Goal: Task Accomplishment & Management: Complete application form

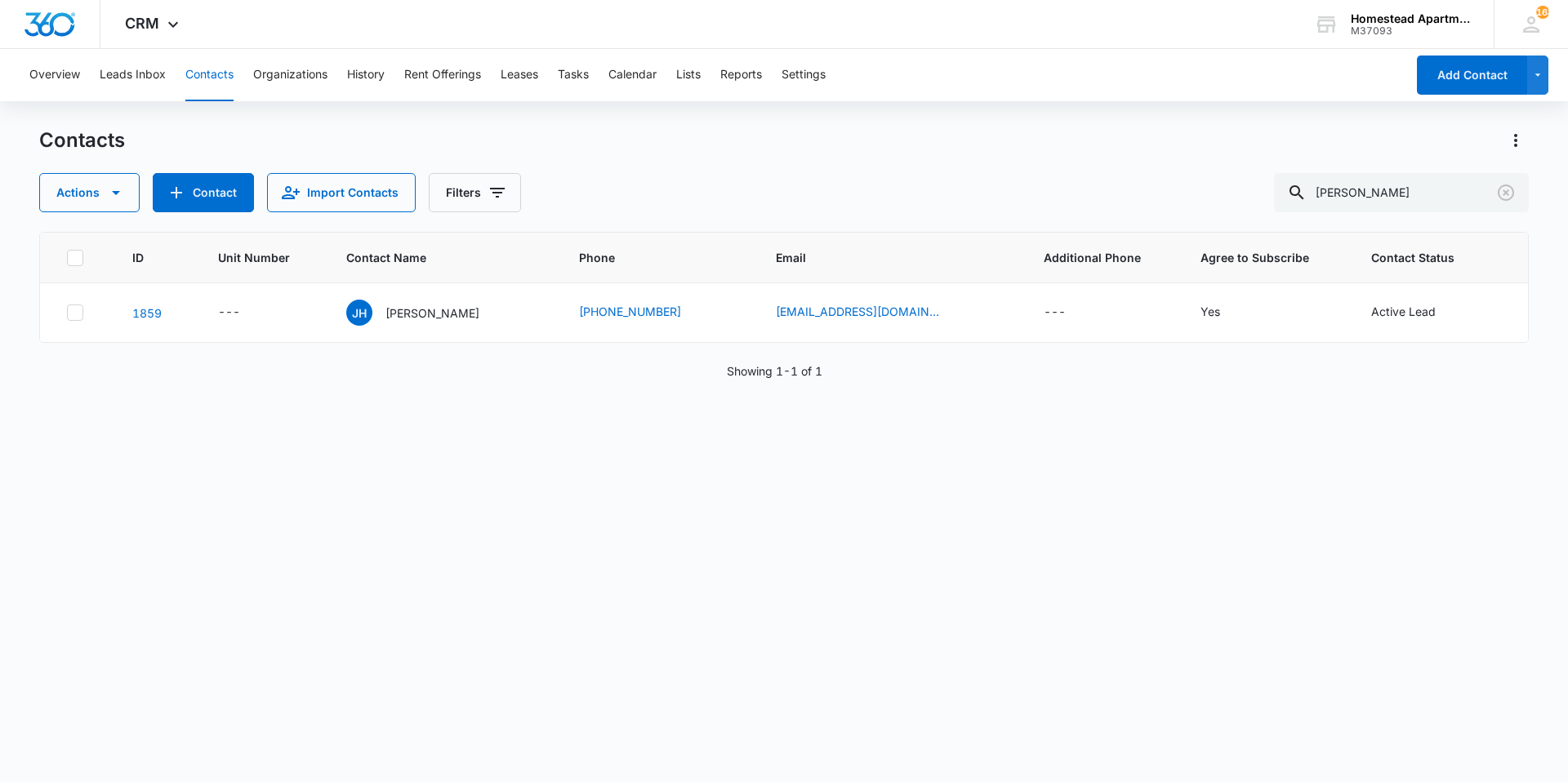
drag, startPoint x: 1411, startPoint y: 193, endPoint x: 1288, endPoint y: 203, distance: 123.4
click at [1288, 203] on div "Actions Contact Import Contacts Filters [PERSON_NAME]" at bounding box center [784, 192] width 1489 height 39
type input "38086"
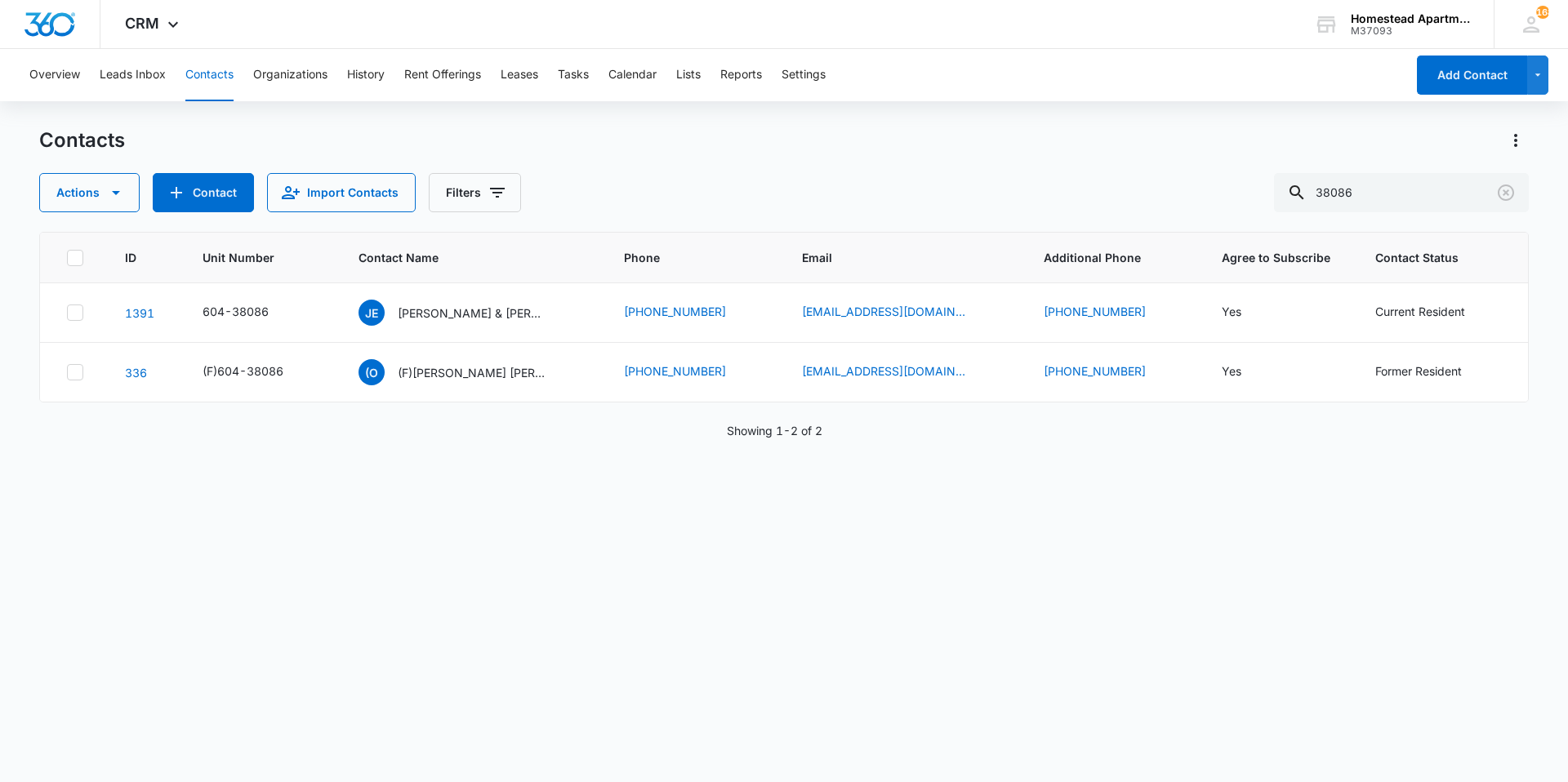
drag, startPoint x: 804, startPoint y: 516, endPoint x: 856, endPoint y: 486, distance: 60.0
click at [804, 516] on div "ID Unit Number Contact Name Phone Email Additional Phone Agree to Subscribe Con…" at bounding box center [784, 497] width 1489 height 529
click at [580, 86] on button "Tasks" at bounding box center [573, 75] width 31 height 52
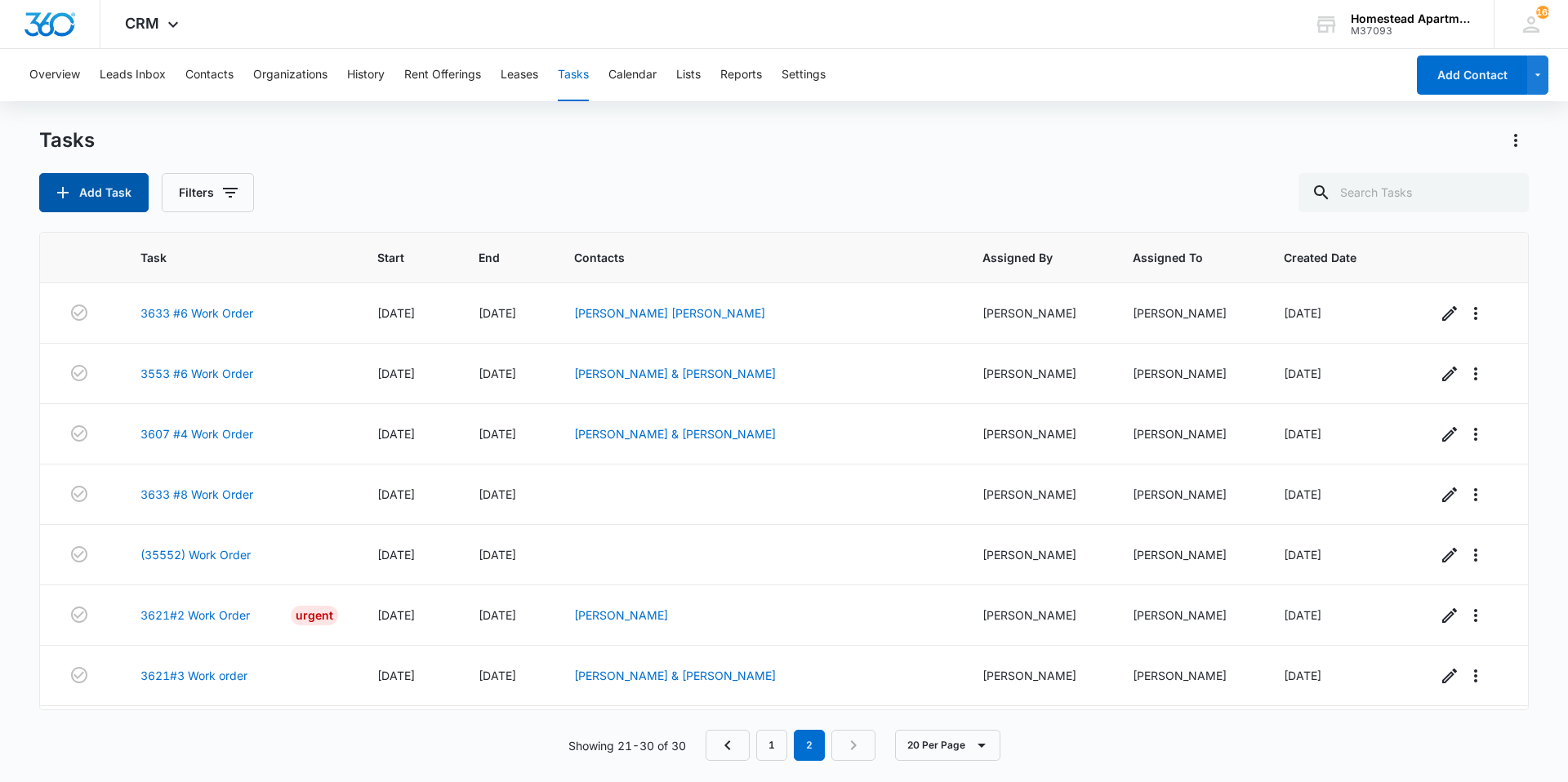
click at [62, 187] on icon "button" at bounding box center [63, 192] width 11 height 11
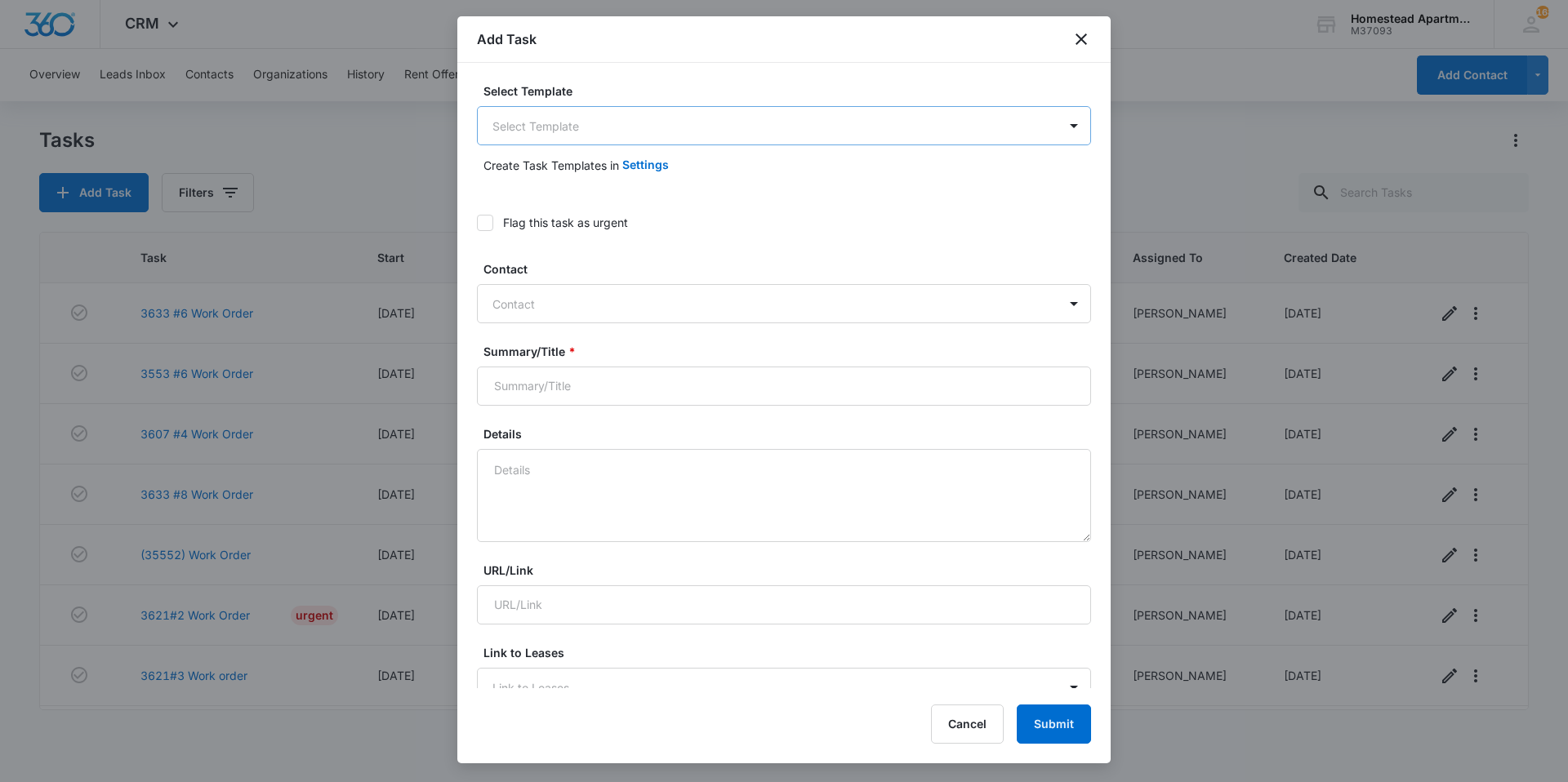
click at [605, 131] on body "CRM Apps Reputation Websites Forms CRM Email Social Content Intelligence Files …" at bounding box center [784, 391] width 1568 height 782
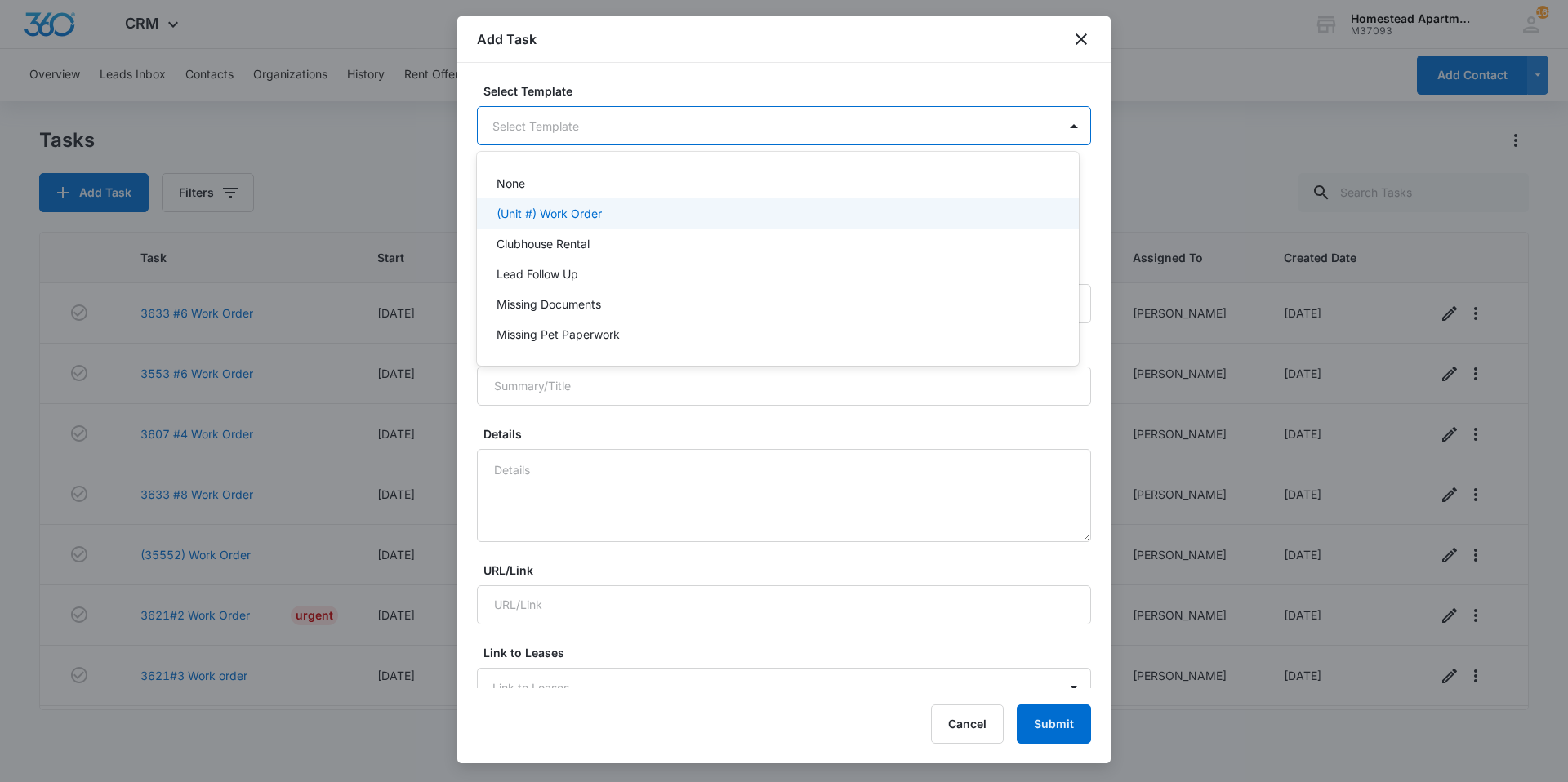
click at [567, 207] on p "(Unit #) Work Order" at bounding box center [549, 214] width 105 height 17
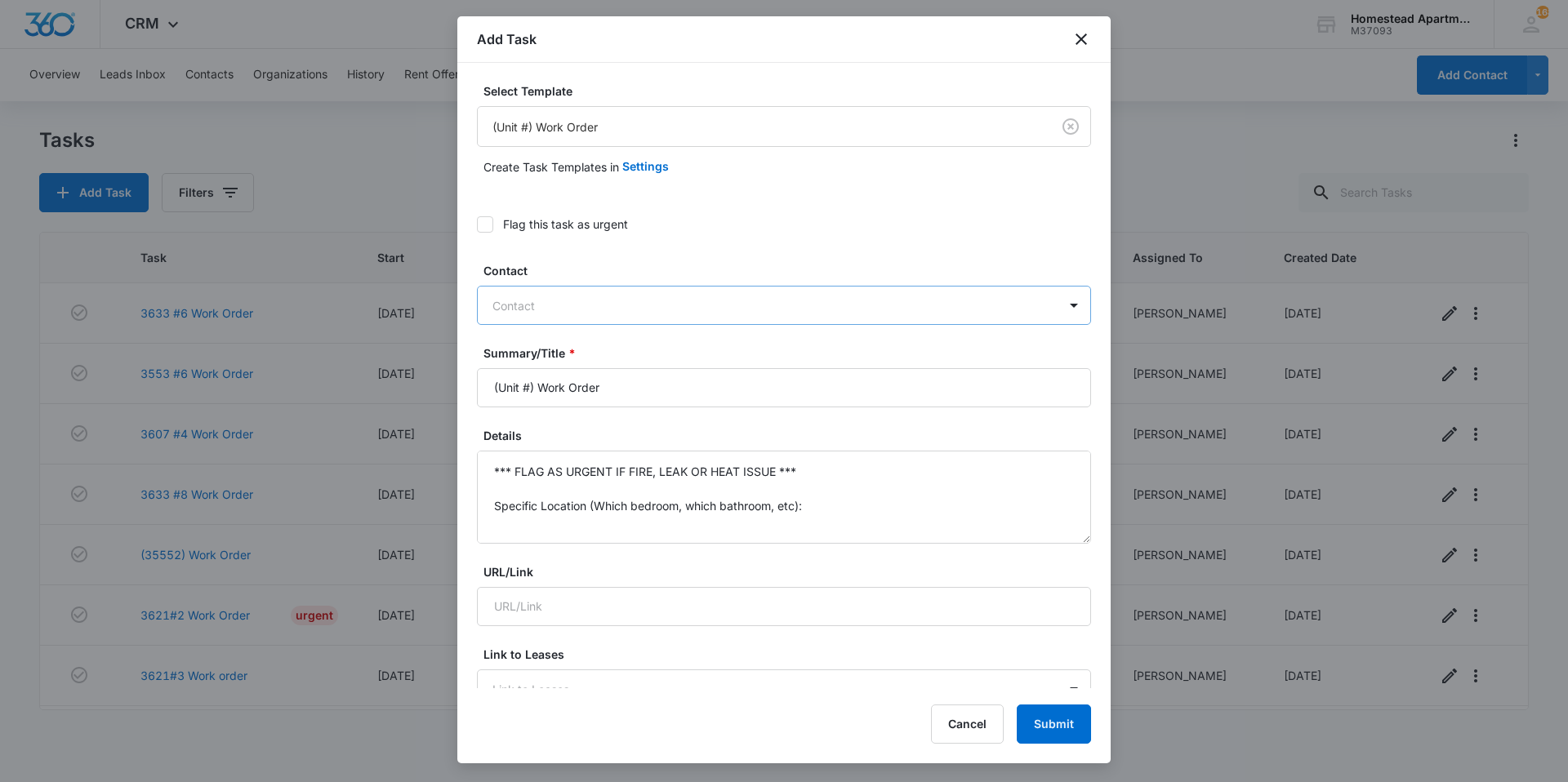
click at [528, 308] on div at bounding box center [774, 305] width 564 height 20
type input "[PERSON_NAME]"
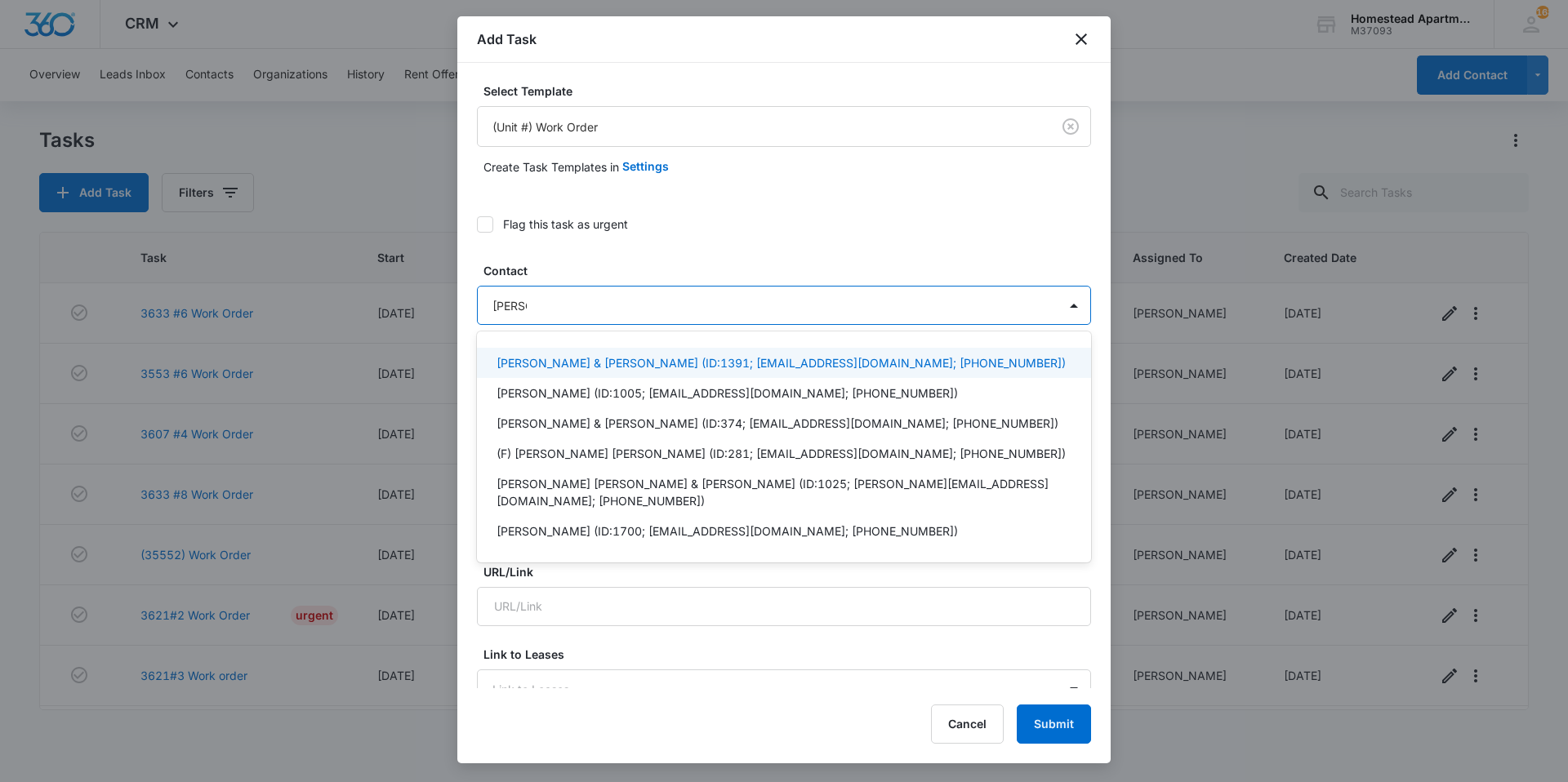
click at [587, 349] on div "[PERSON_NAME] & [PERSON_NAME] (ID:1391; [EMAIL_ADDRESS][DOMAIN_NAME]; [PHONE_NU…" at bounding box center [784, 363] width 614 height 30
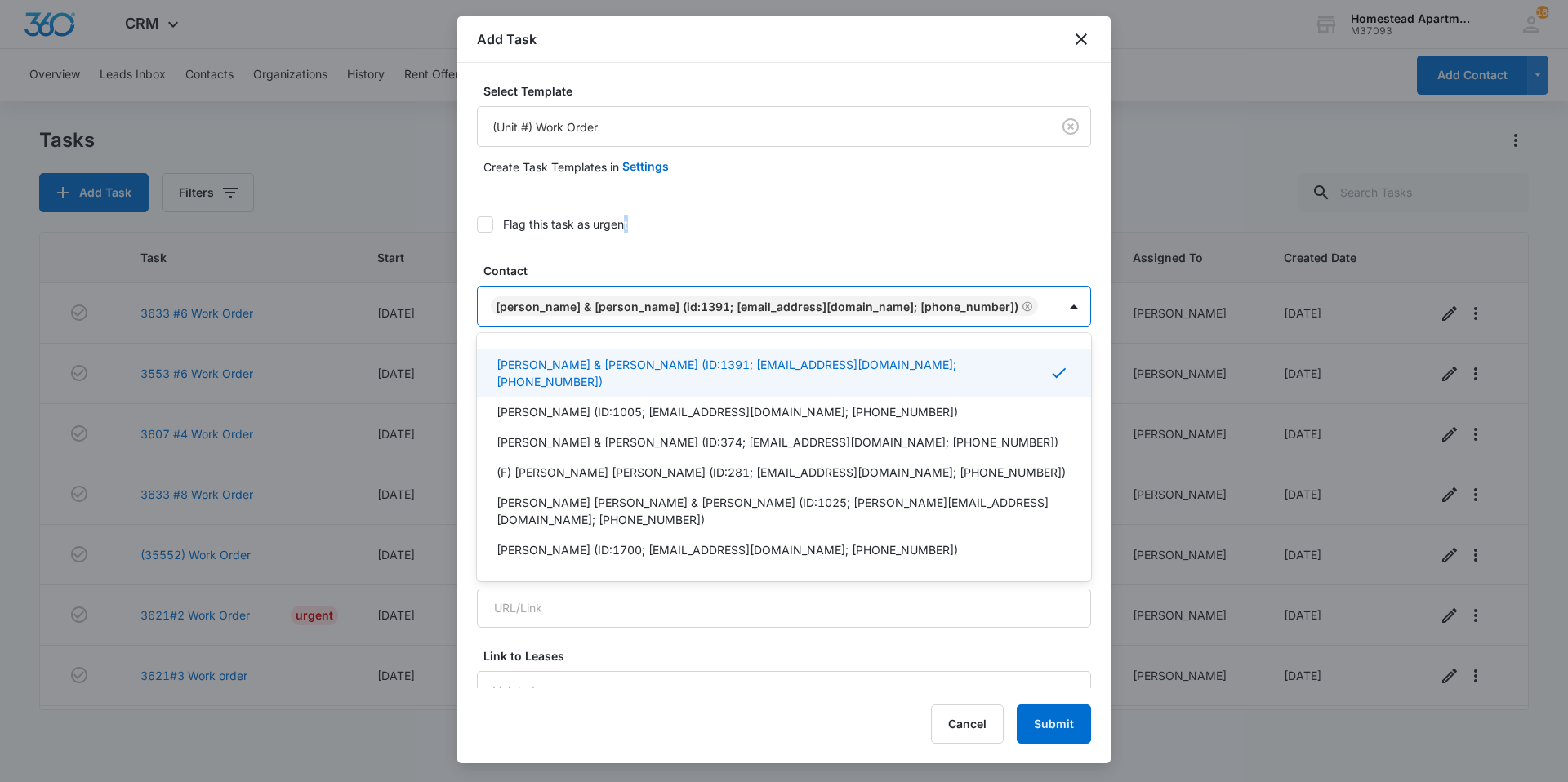
click at [628, 241] on div "Flag this task as urgent" at bounding box center [784, 224] width 614 height 37
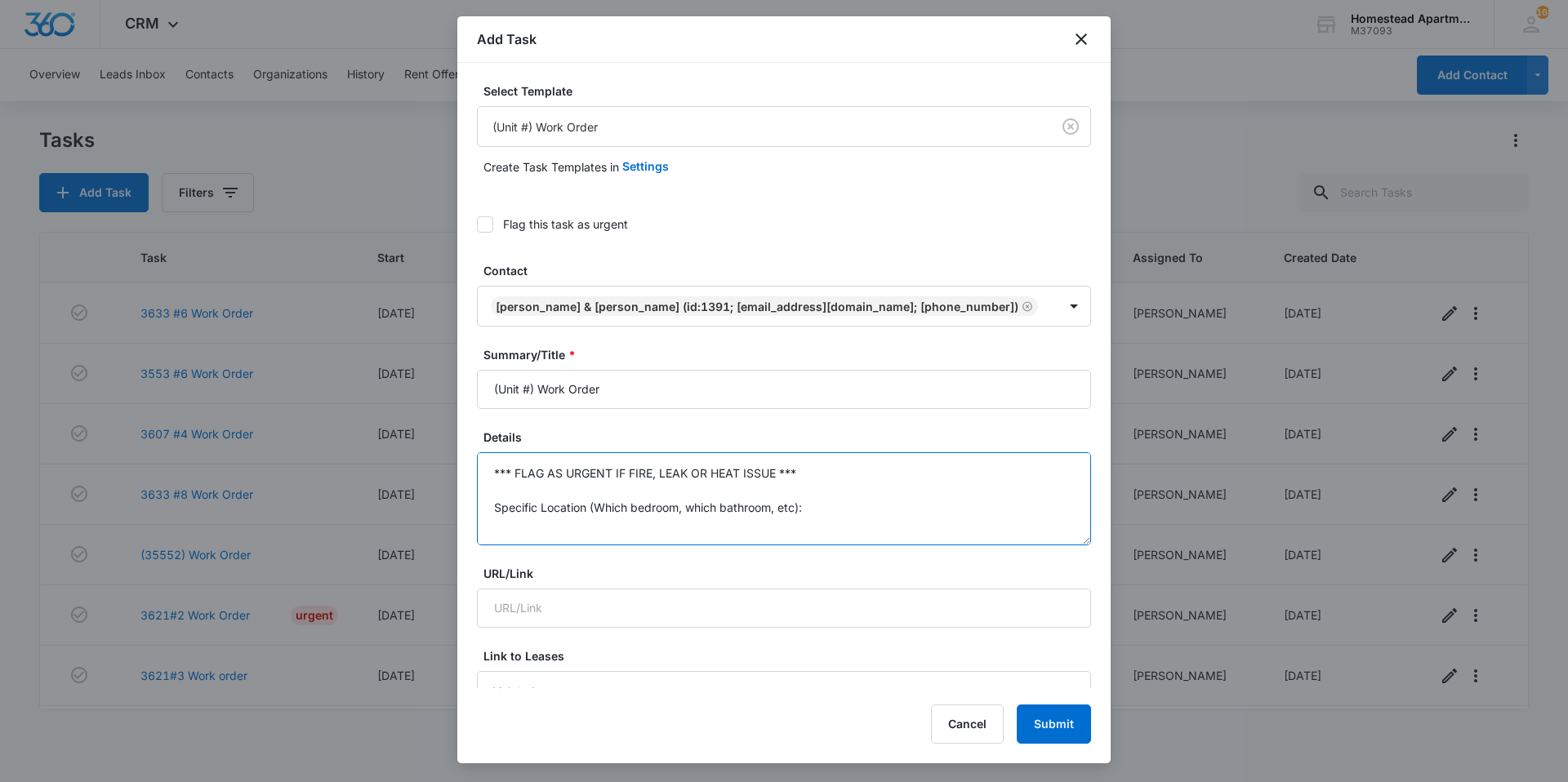
click at [606, 490] on textarea "*** FLAG AS URGENT IF FIRE, LEAK OR HEAT ISSUE *** Specific Location (Which bed…" at bounding box center [784, 498] width 614 height 93
drag, startPoint x: 535, startPoint y: 391, endPoint x: 432, endPoint y: 403, distance: 103.7
click at [438, 404] on body "CRM Apps Reputation Websites Forms CRM Email Social Content Intelligence Files …" at bounding box center [784, 391] width 1568 height 782
type input "3808 #6 Work Order"
click at [602, 491] on textarea "*** FLAG AS URGENT IF FIRE, LEAK OR HEAT ISSUE *** Specific Location (Which bed…" at bounding box center [784, 498] width 614 height 93
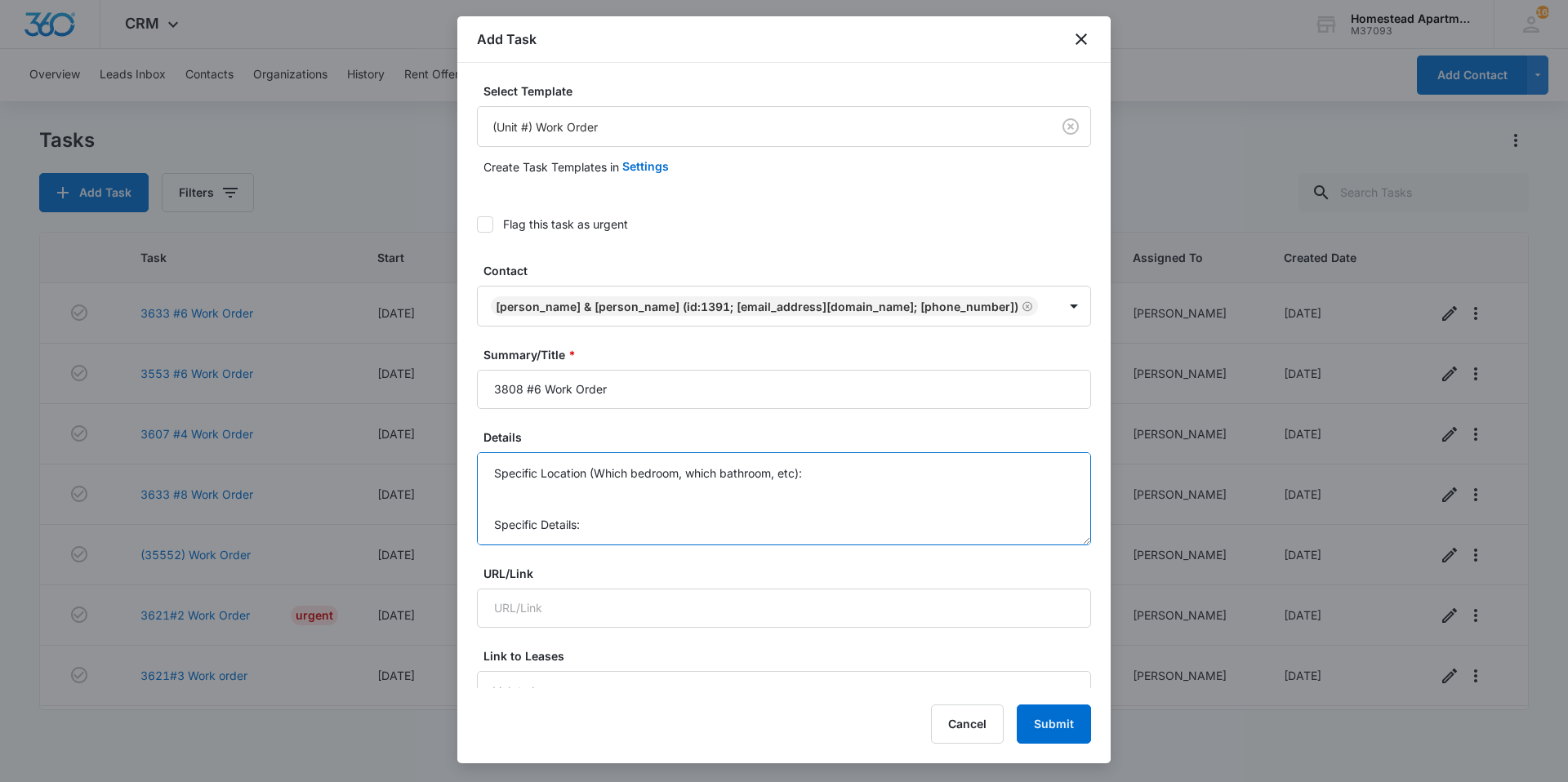
scroll to position [120, 0]
drag, startPoint x: 537, startPoint y: 450, endPoint x: 494, endPoint y: 425, distance: 49.7
drag, startPoint x: 499, startPoint y: 491, endPoint x: 462, endPoint y: 422, distance: 78.3
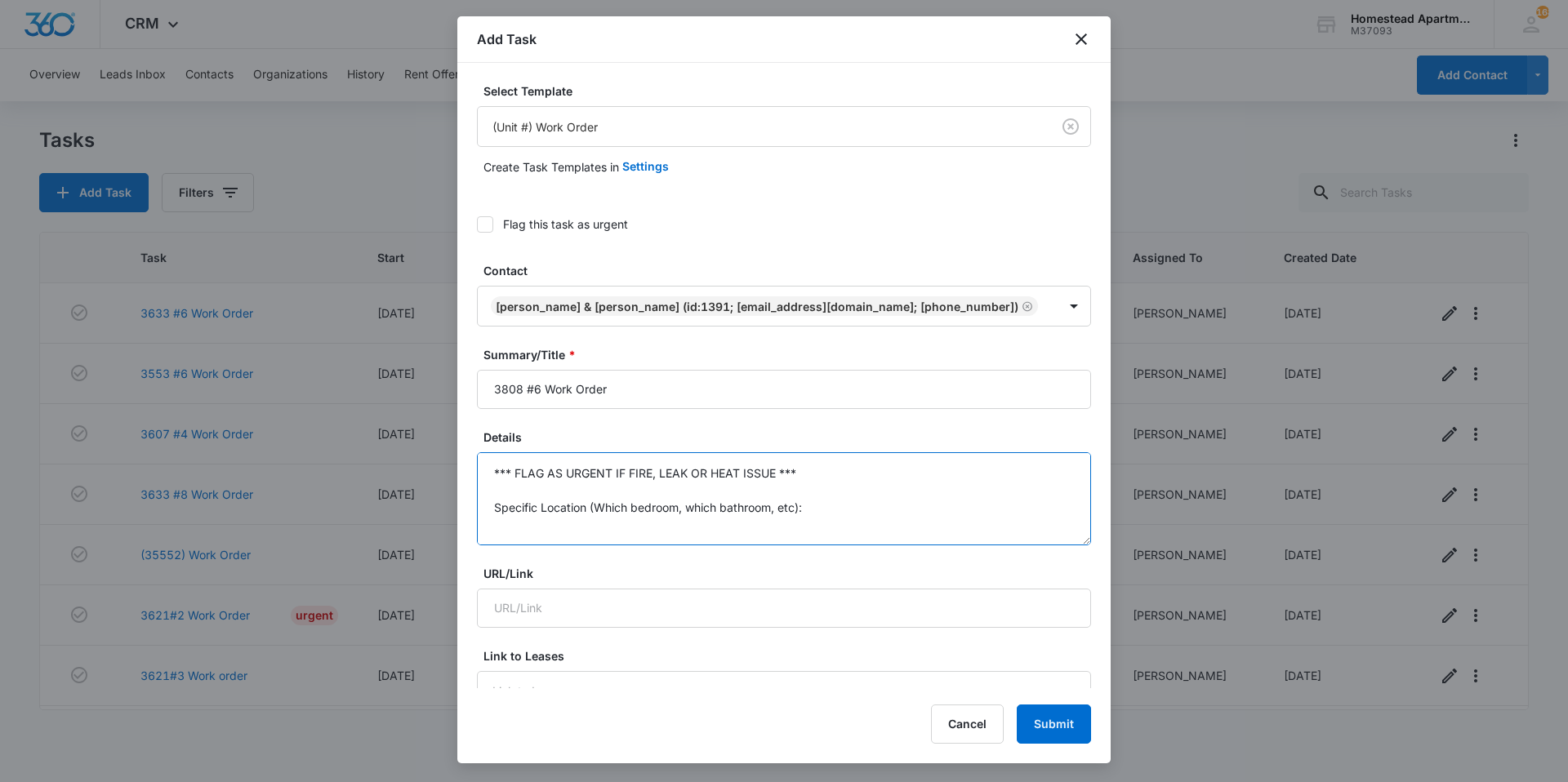
click at [462, 422] on div "Select Template (Unit #) Work Order Create Task Templates in Settings Flag this…" at bounding box center [784, 375] width 653 height 625
click at [662, 523] on textarea "Ice dispenser is not dispensing ice - making a whurring noise but not putting a…" at bounding box center [784, 498] width 614 height 93
click at [500, 481] on textarea "Ice dispenser is not dispensing ice - making a whurring noise but not putting a…" at bounding box center [784, 498] width 614 height 93
click at [514, 489] on textarea "Ice dispenser is not dispensing ice - making a whurring noise but not putting a…" at bounding box center [784, 498] width 614 height 93
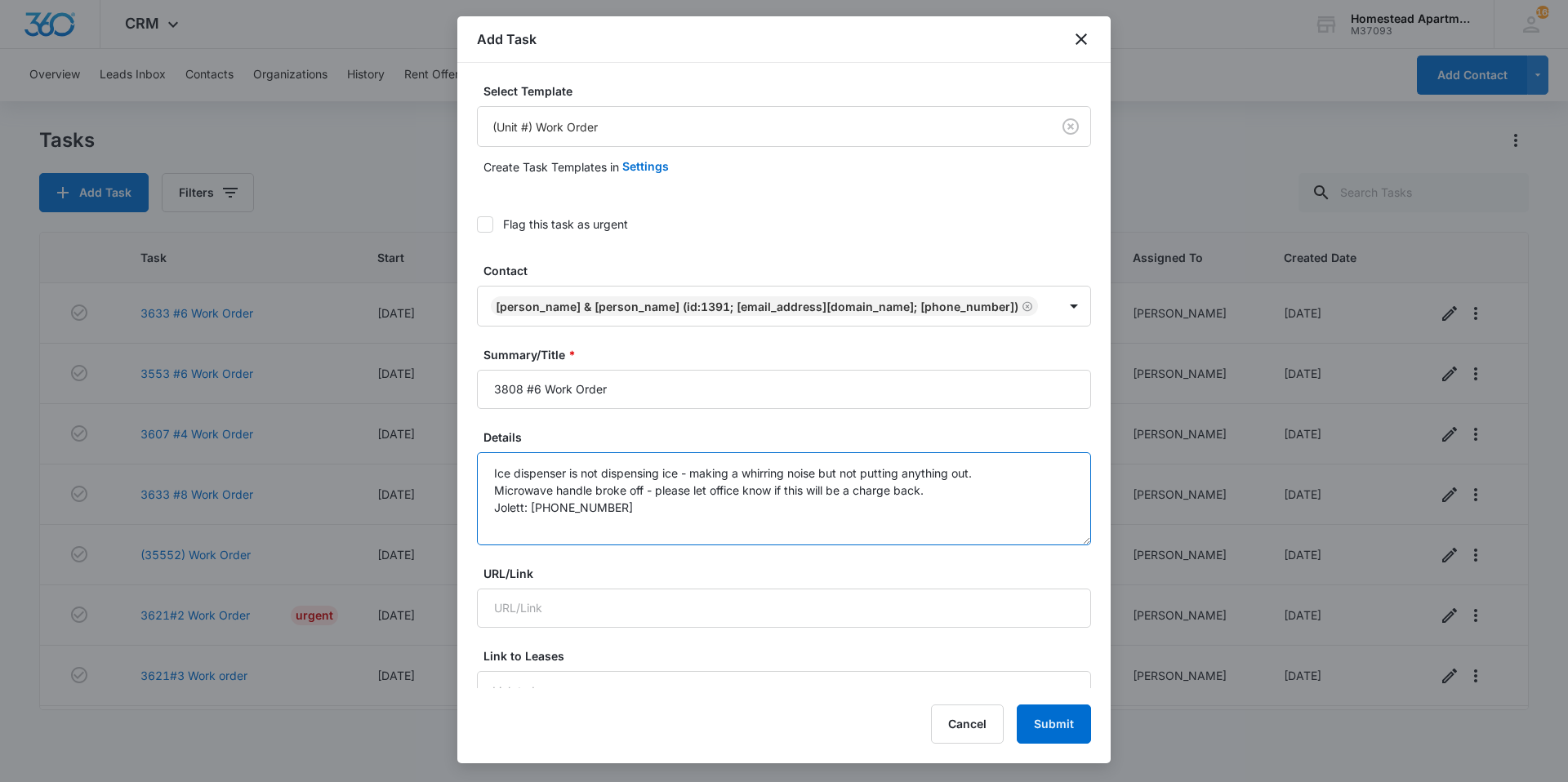
click at [949, 489] on textarea "Ice dispenser is not dispensing ice - making a whirring noise but not putting a…" at bounding box center [784, 498] width 614 height 93
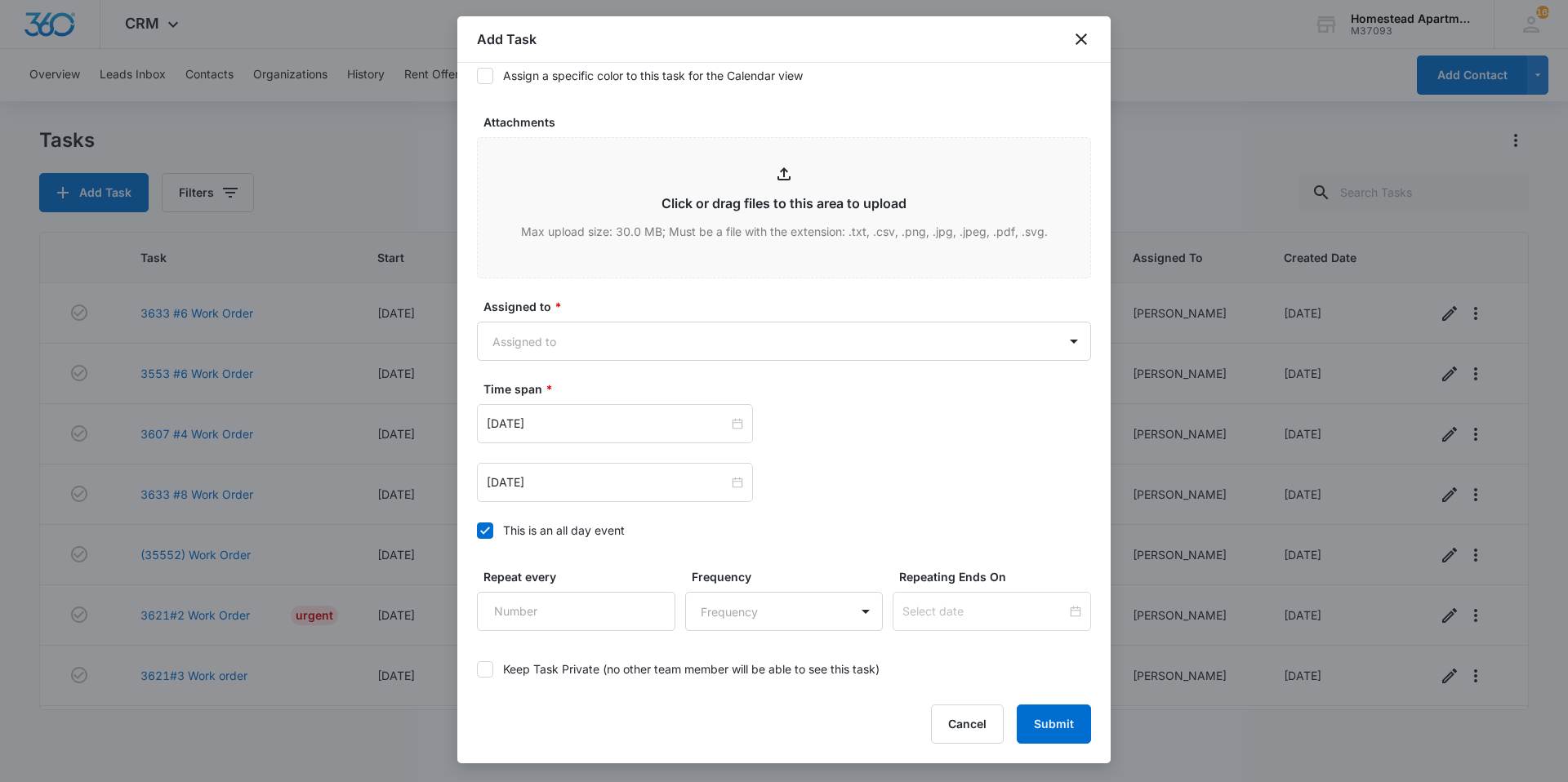
scroll to position [885, 0]
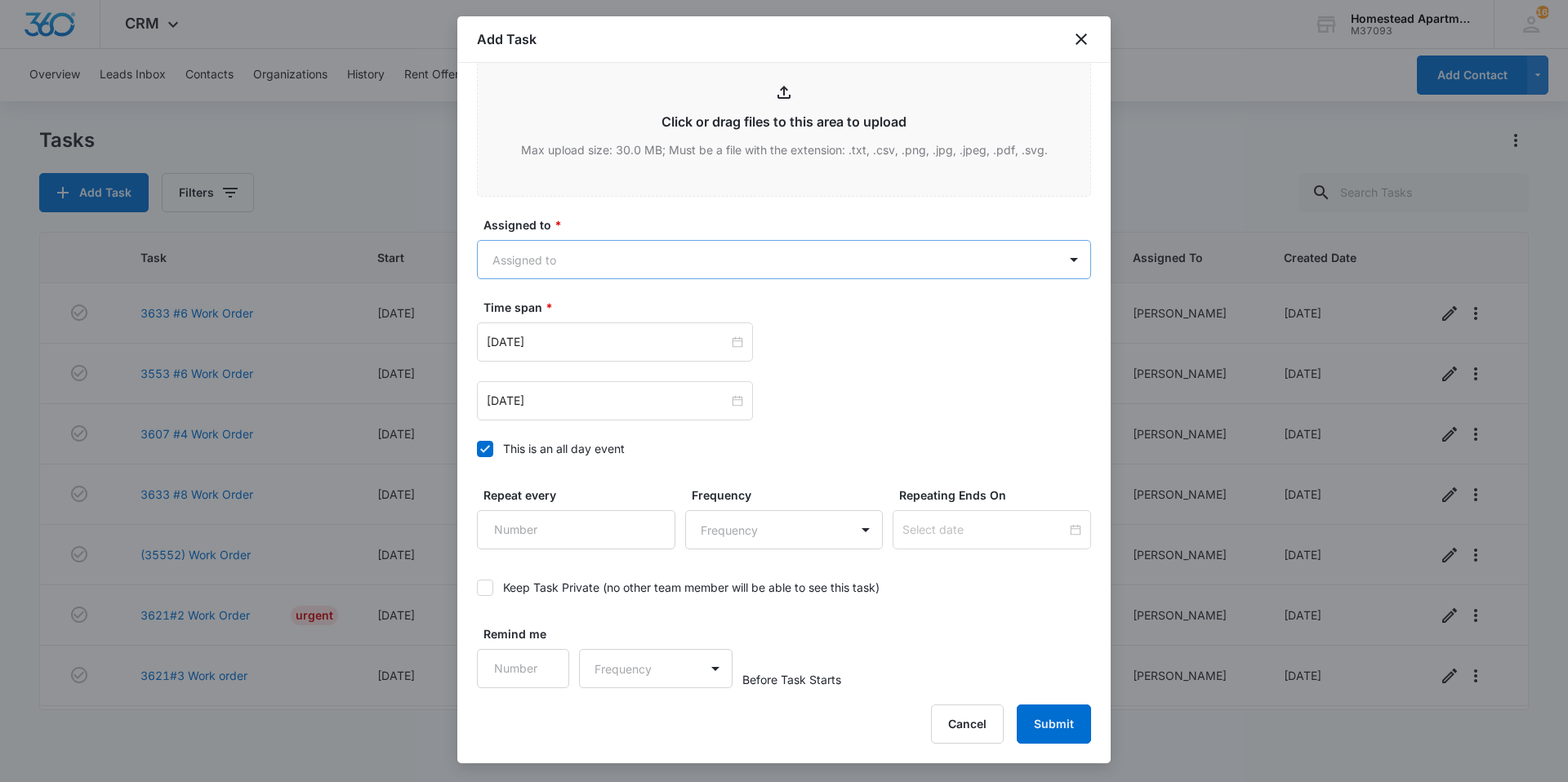
type textarea "Ice dispenser is not dispensing ice - making a whirring noise but not putting a…"
click at [637, 263] on body "CRM Apps Reputation Websites Forms CRM Email Social Content Intelligence Files …" at bounding box center [784, 391] width 1568 height 782
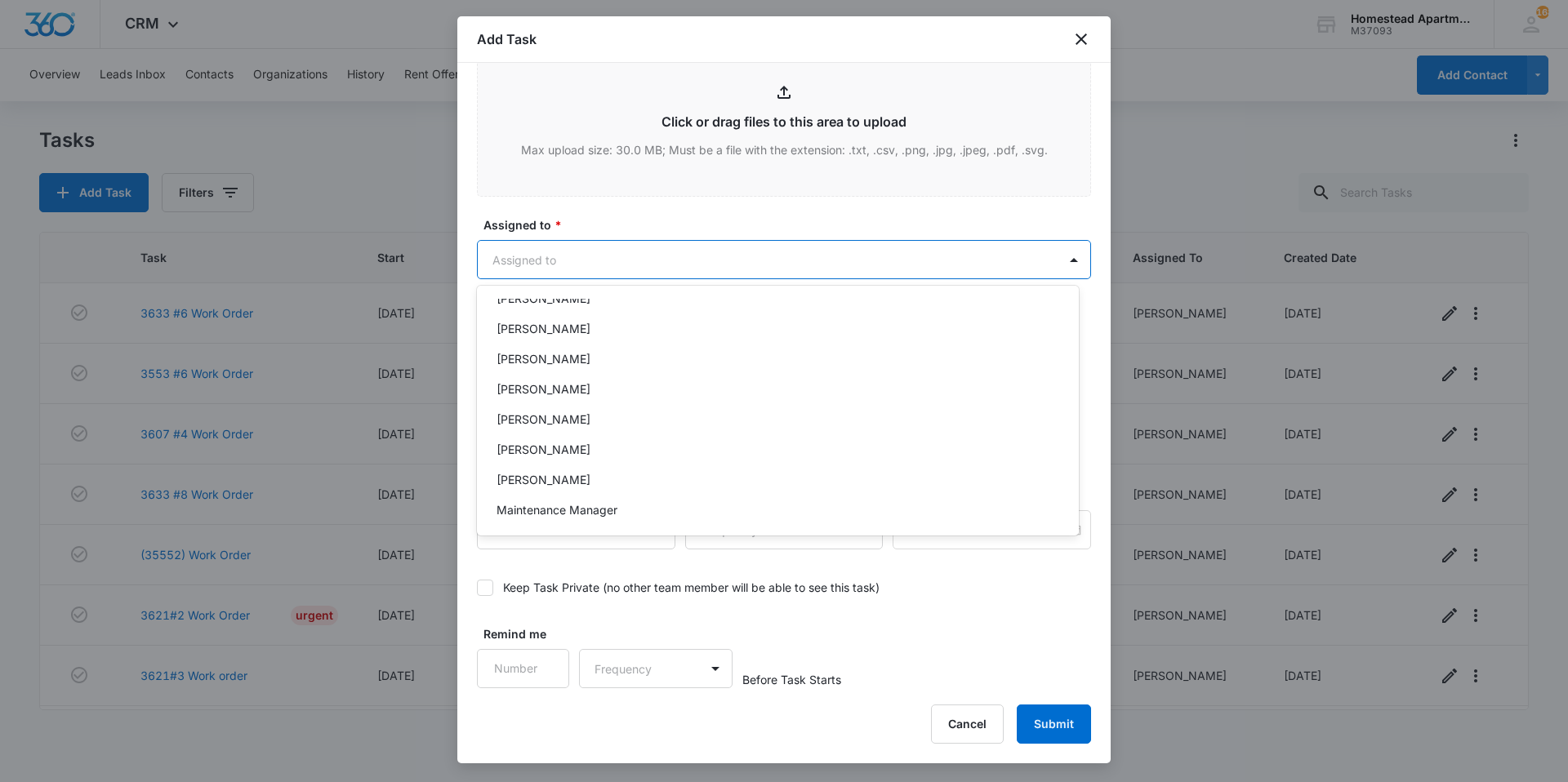
scroll to position [266, 0]
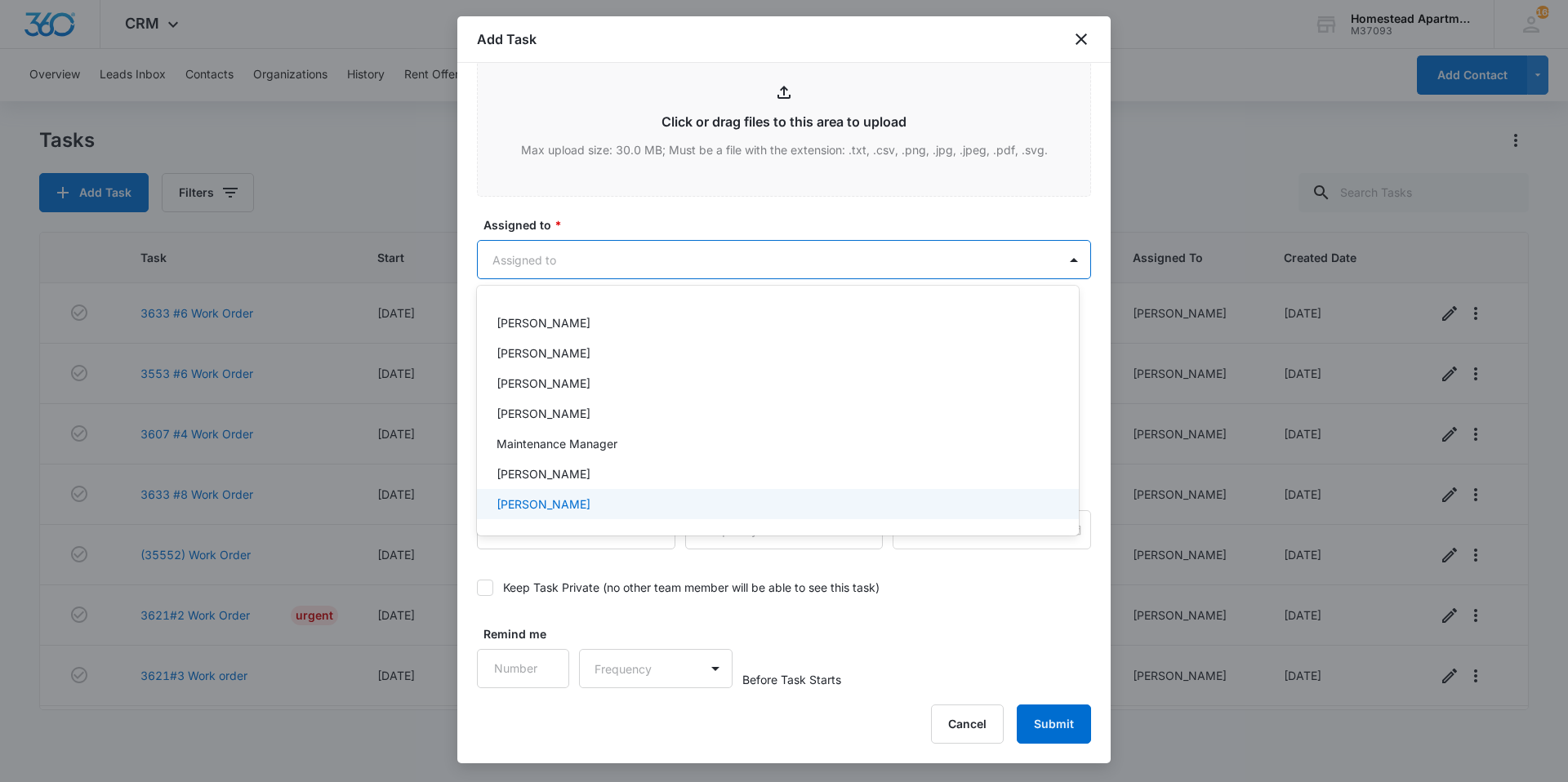
click at [580, 496] on div "[PERSON_NAME]" at bounding box center [776, 505] width 559 height 17
click at [629, 212] on div at bounding box center [784, 391] width 1568 height 782
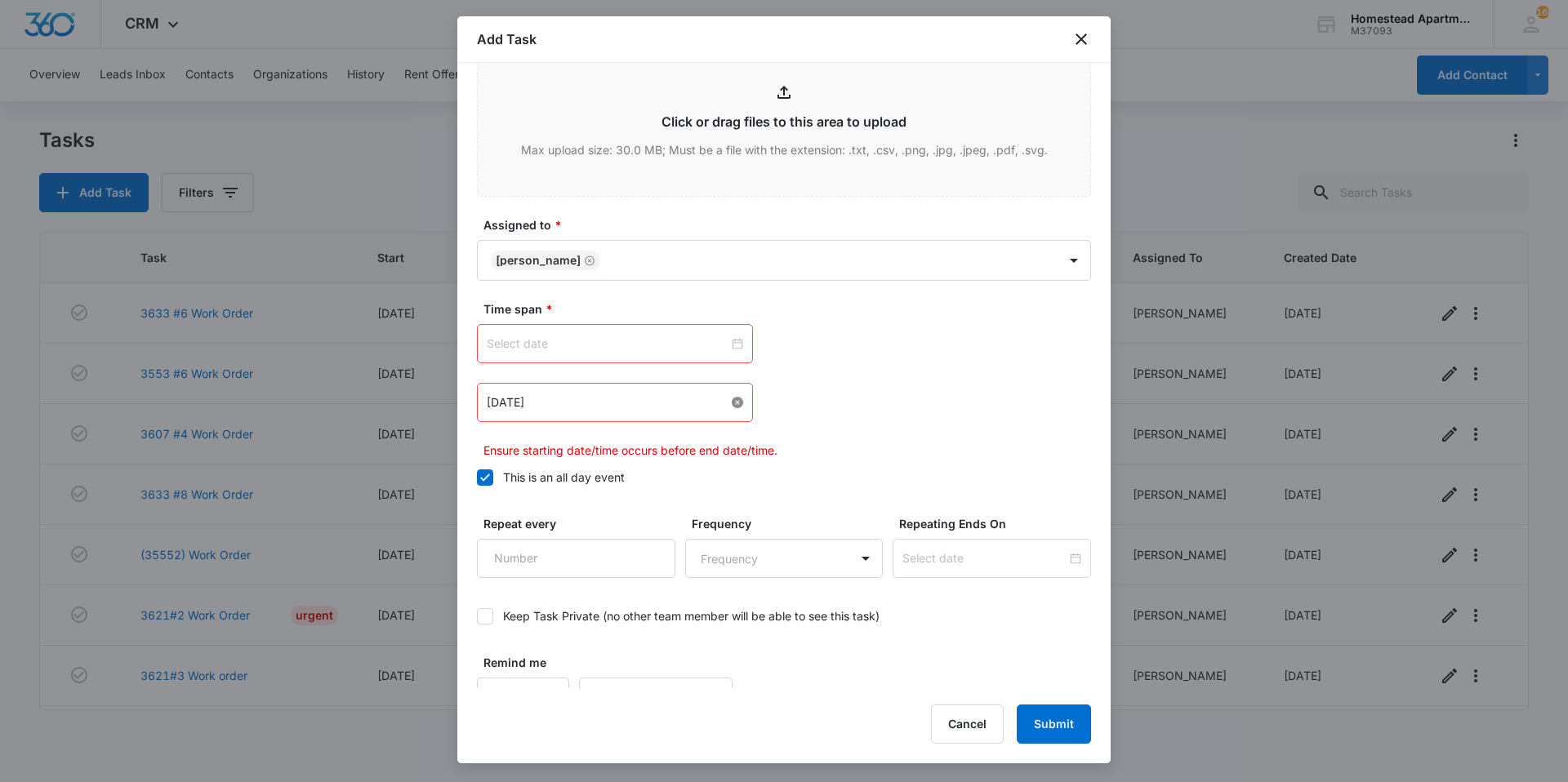
drag, startPoint x: 727, startPoint y: 407, endPoint x: 724, endPoint y: 385, distance: 22.2
click at [701, 346] on input at bounding box center [608, 344] width 242 height 18
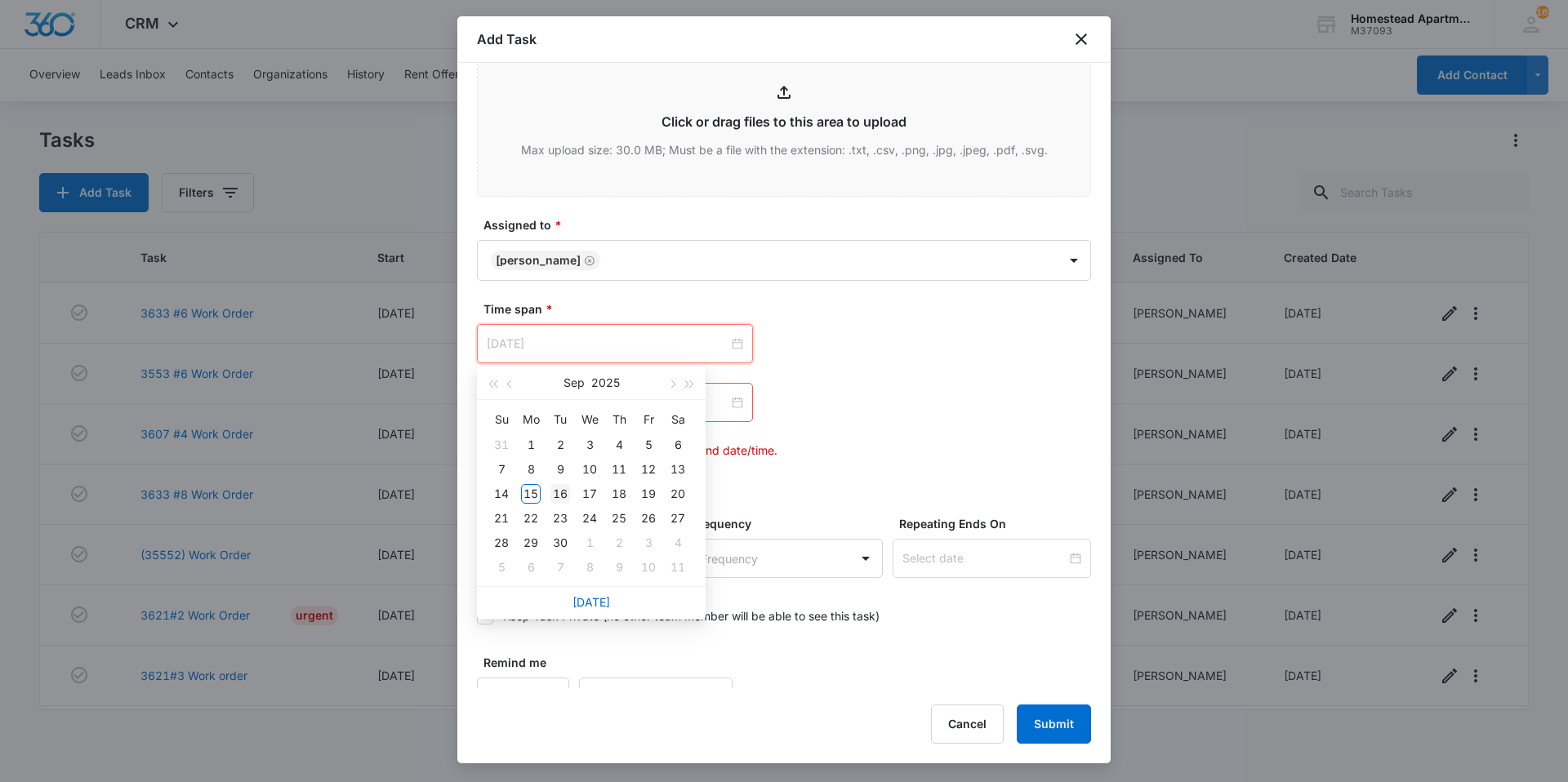
type input "[DATE]"
click at [561, 488] on div "16" at bounding box center [560, 494] width 20 height 20
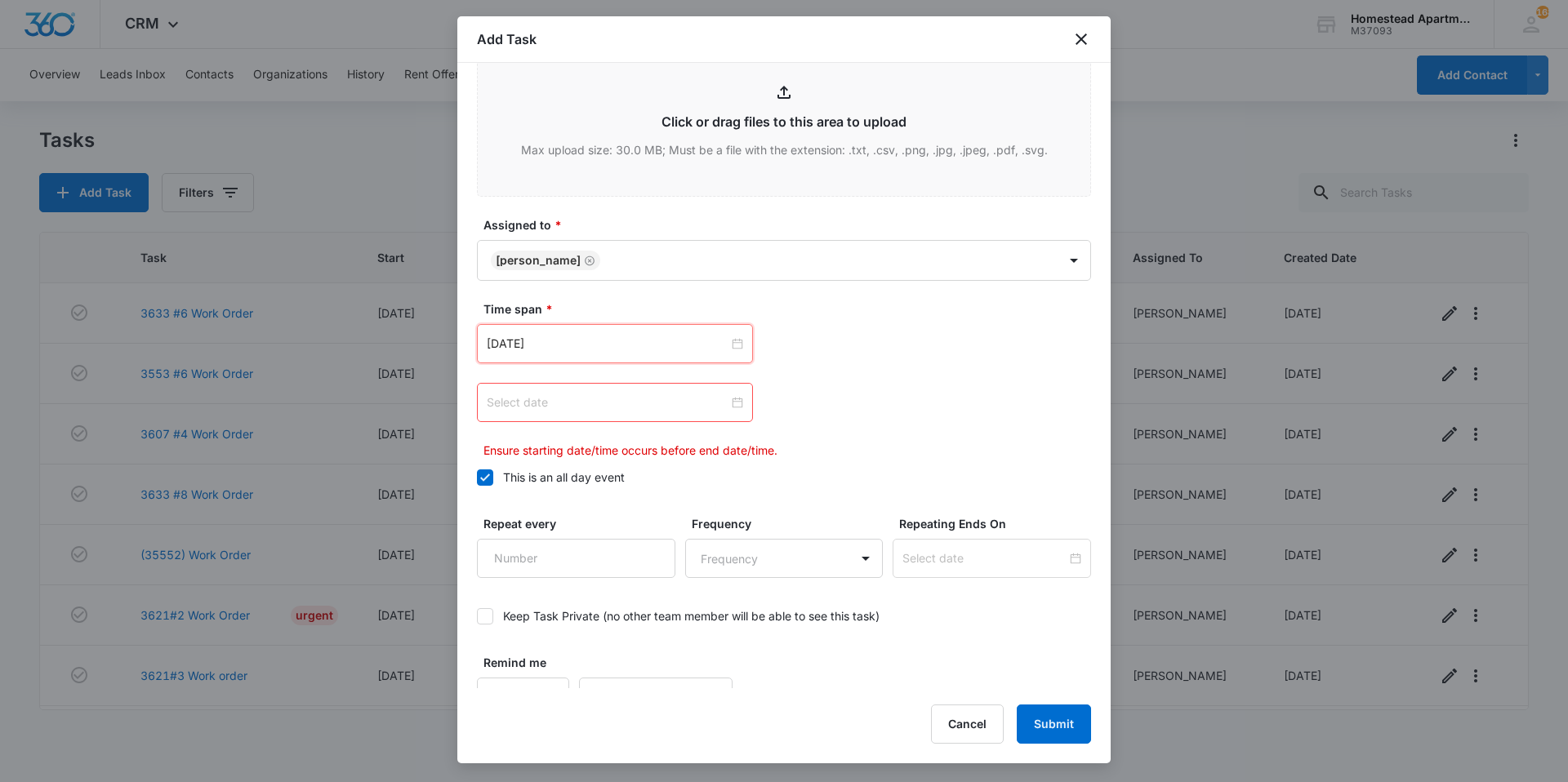
click at [676, 411] on input at bounding box center [608, 403] width 242 height 18
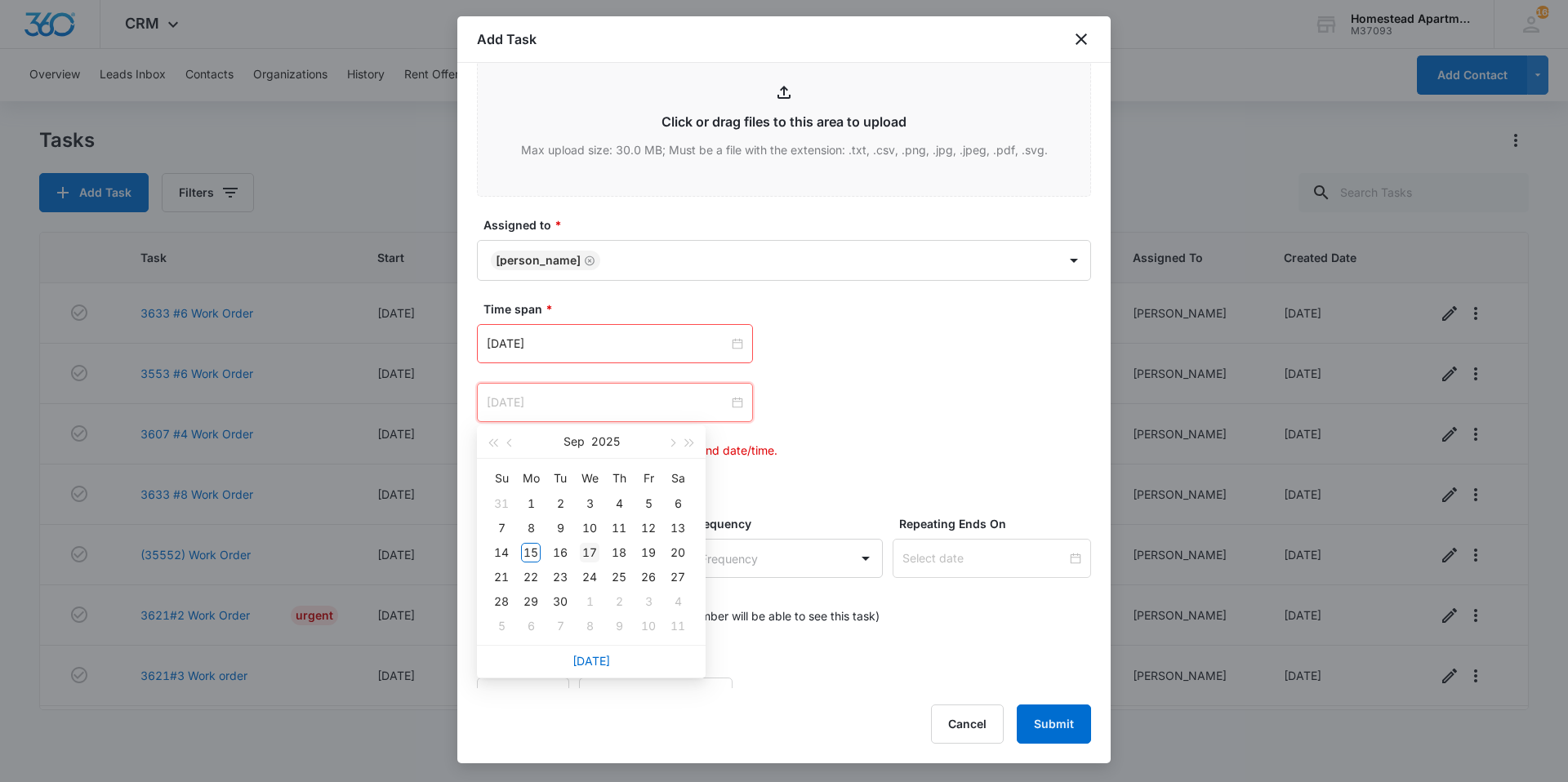
type input "[DATE]"
click at [596, 551] on div "17" at bounding box center [590, 552] width 20 height 20
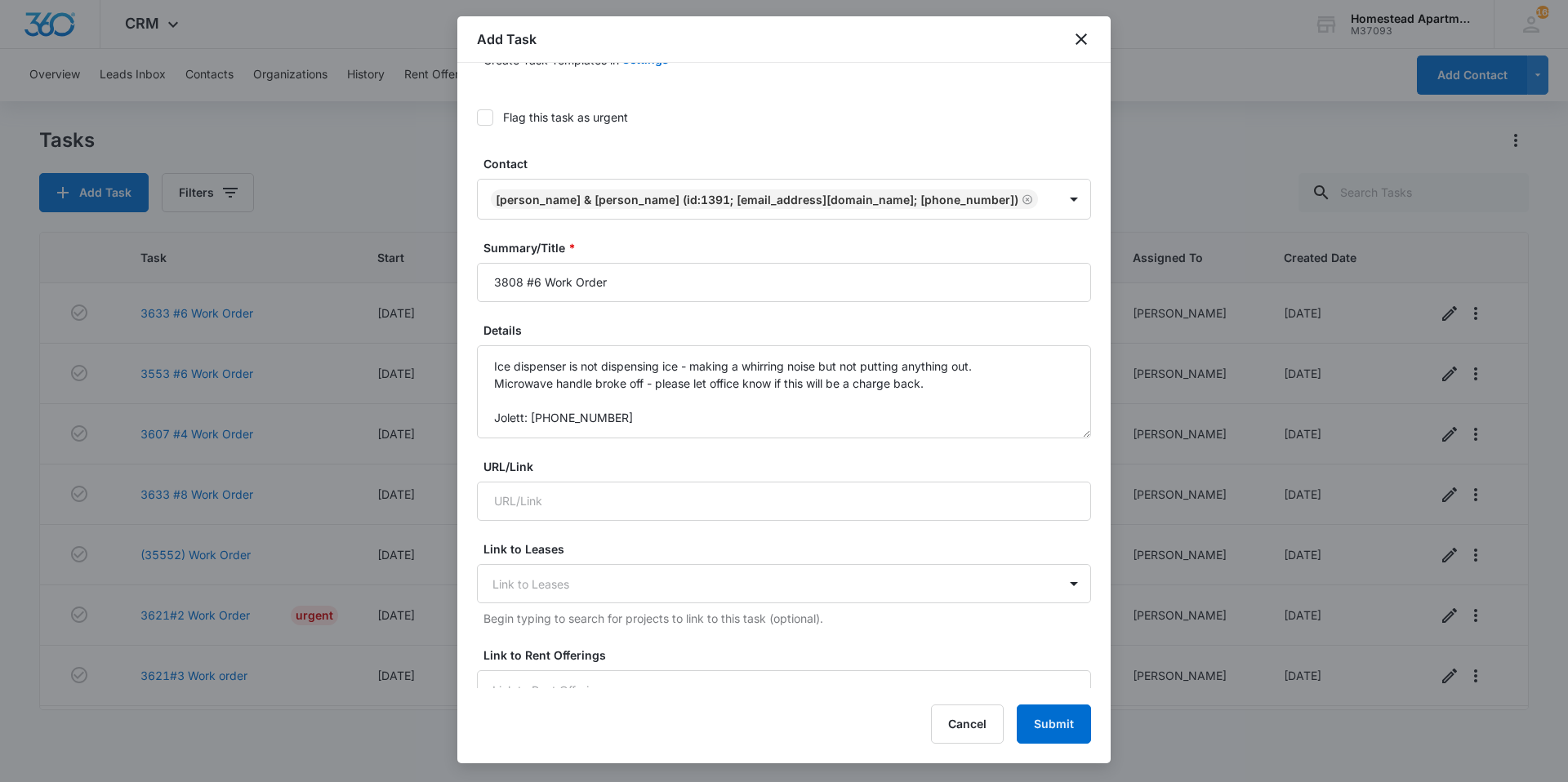
scroll to position [0, 0]
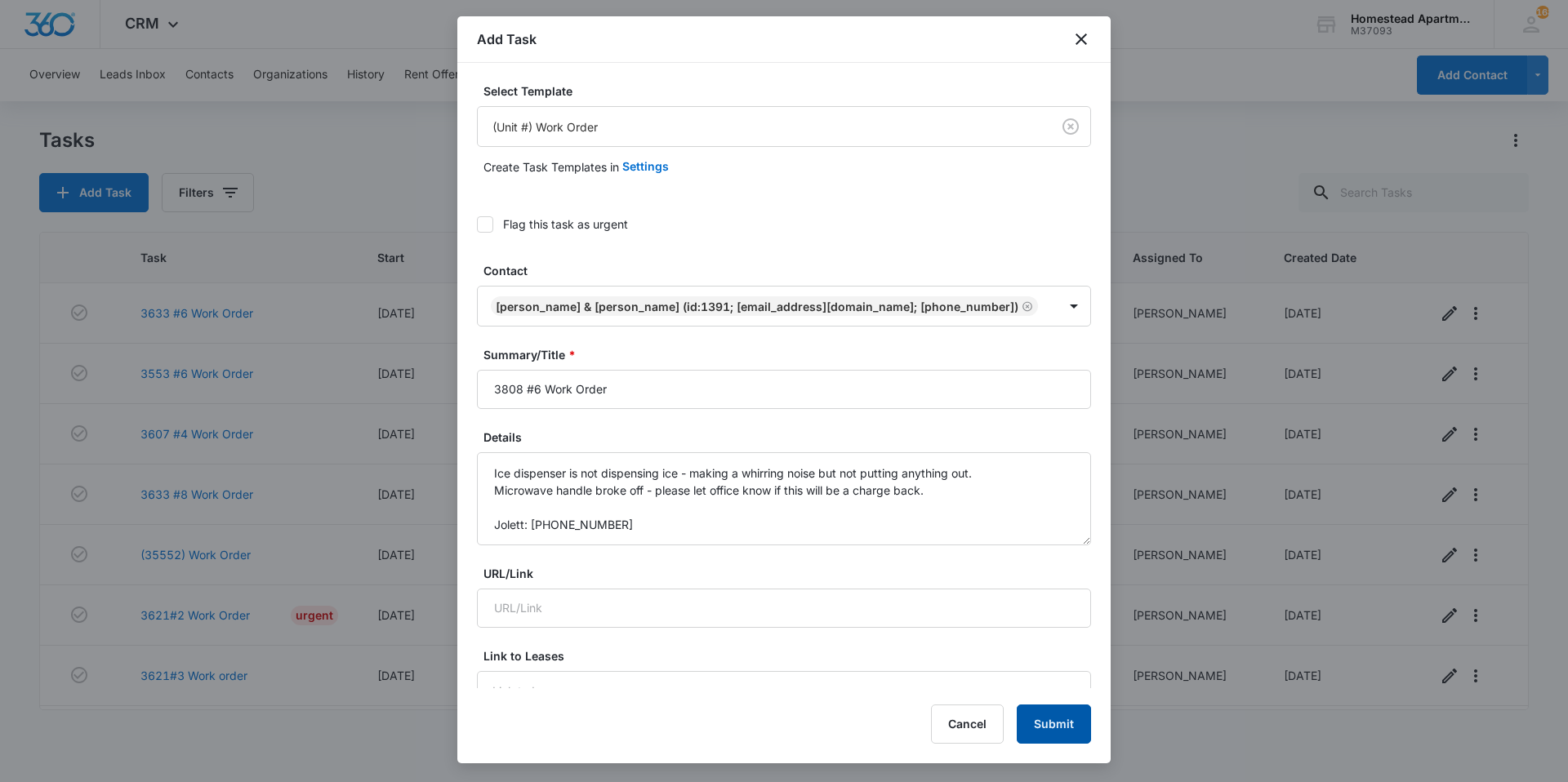
click at [1065, 725] on button "Submit" at bounding box center [1053, 724] width 74 height 39
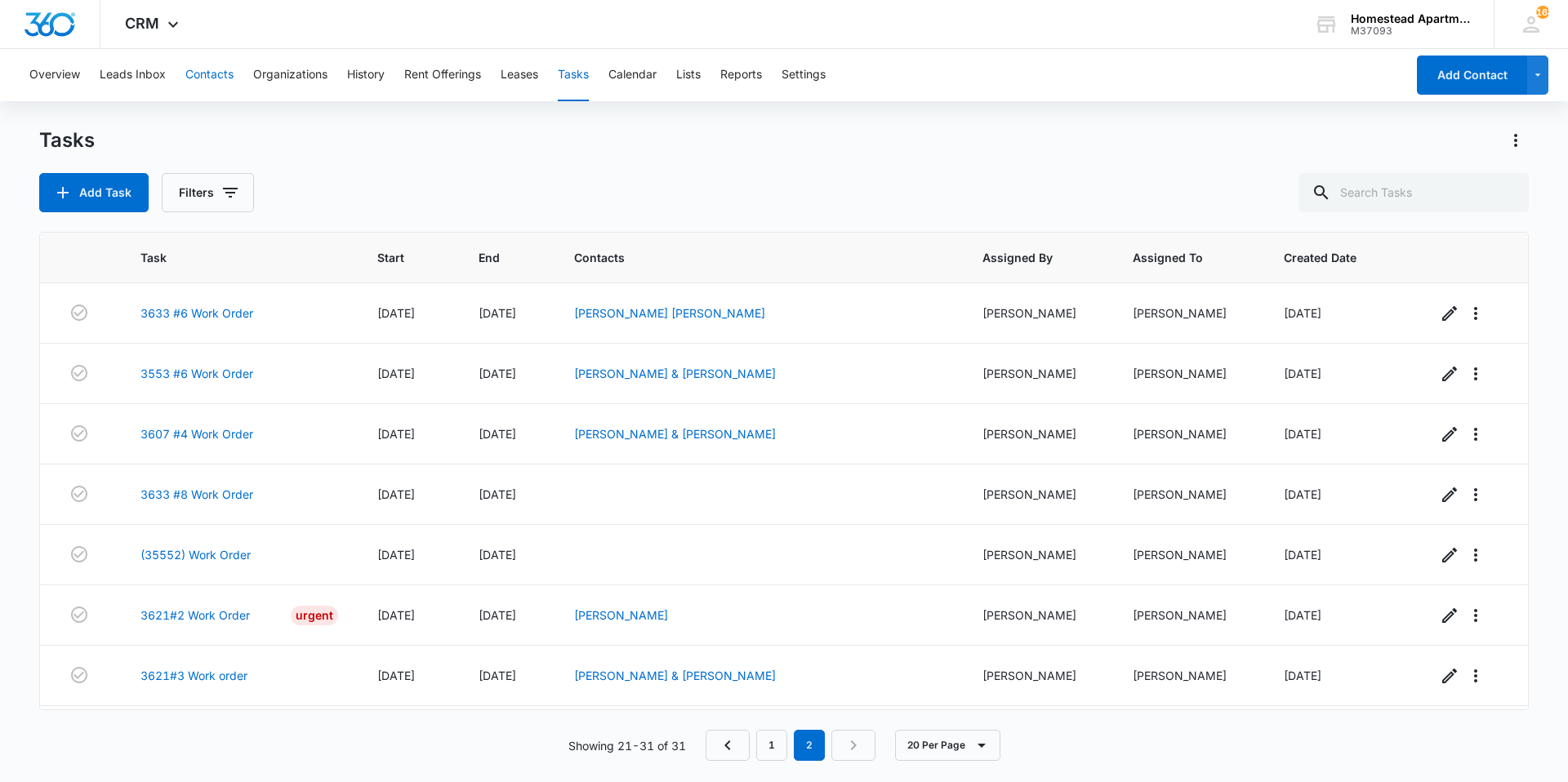
drag, startPoint x: 210, startPoint y: 73, endPoint x: 226, endPoint y: 75, distance: 16.1
click at [210, 73] on button "Contacts" at bounding box center [209, 75] width 48 height 52
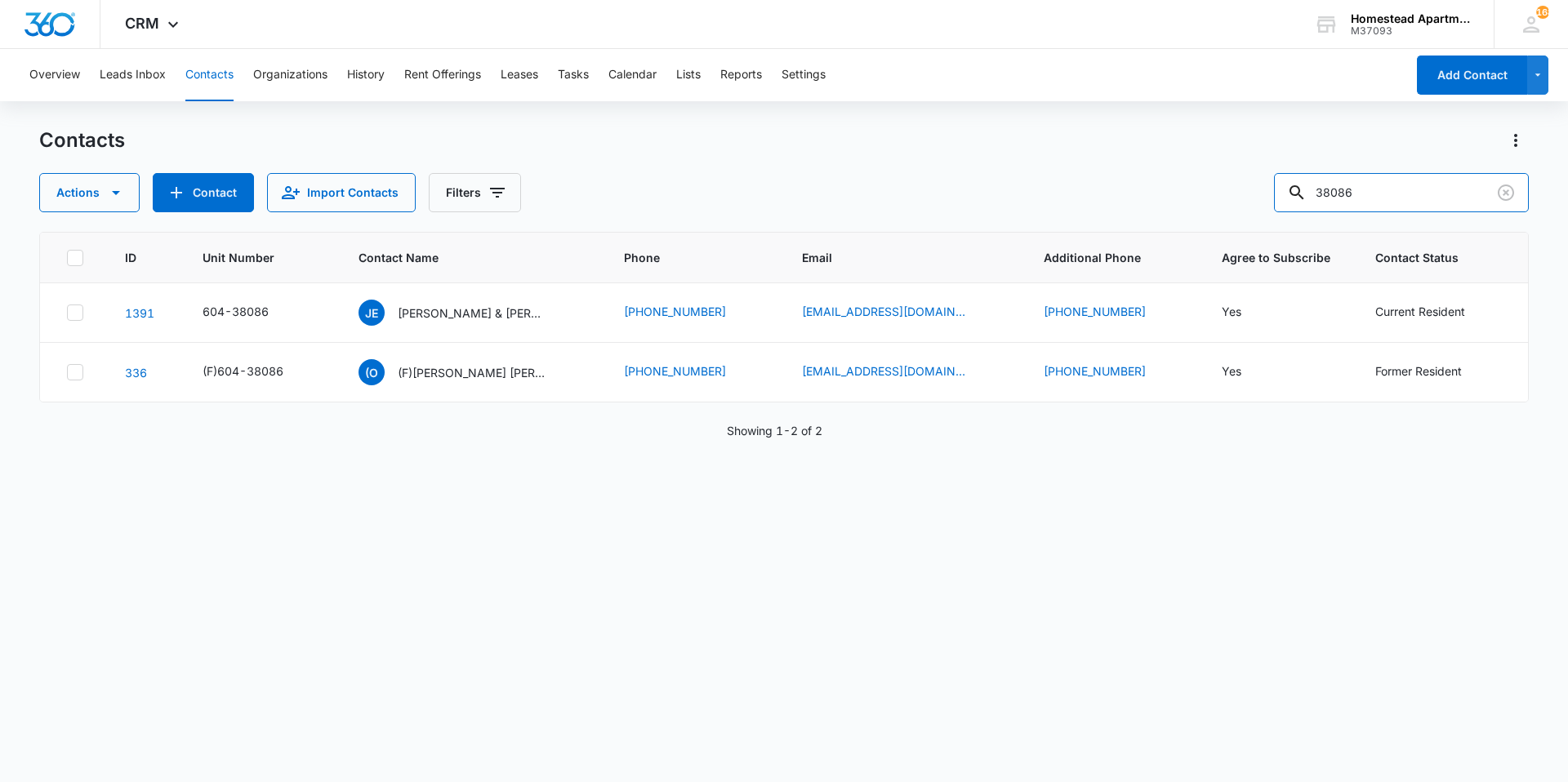
drag, startPoint x: 1395, startPoint y: 193, endPoint x: 1230, endPoint y: 196, distance: 165.0
click at [1230, 196] on div "Actions Contact Import Contacts Filters 38086" at bounding box center [784, 192] width 1489 height 39
type input "36212"
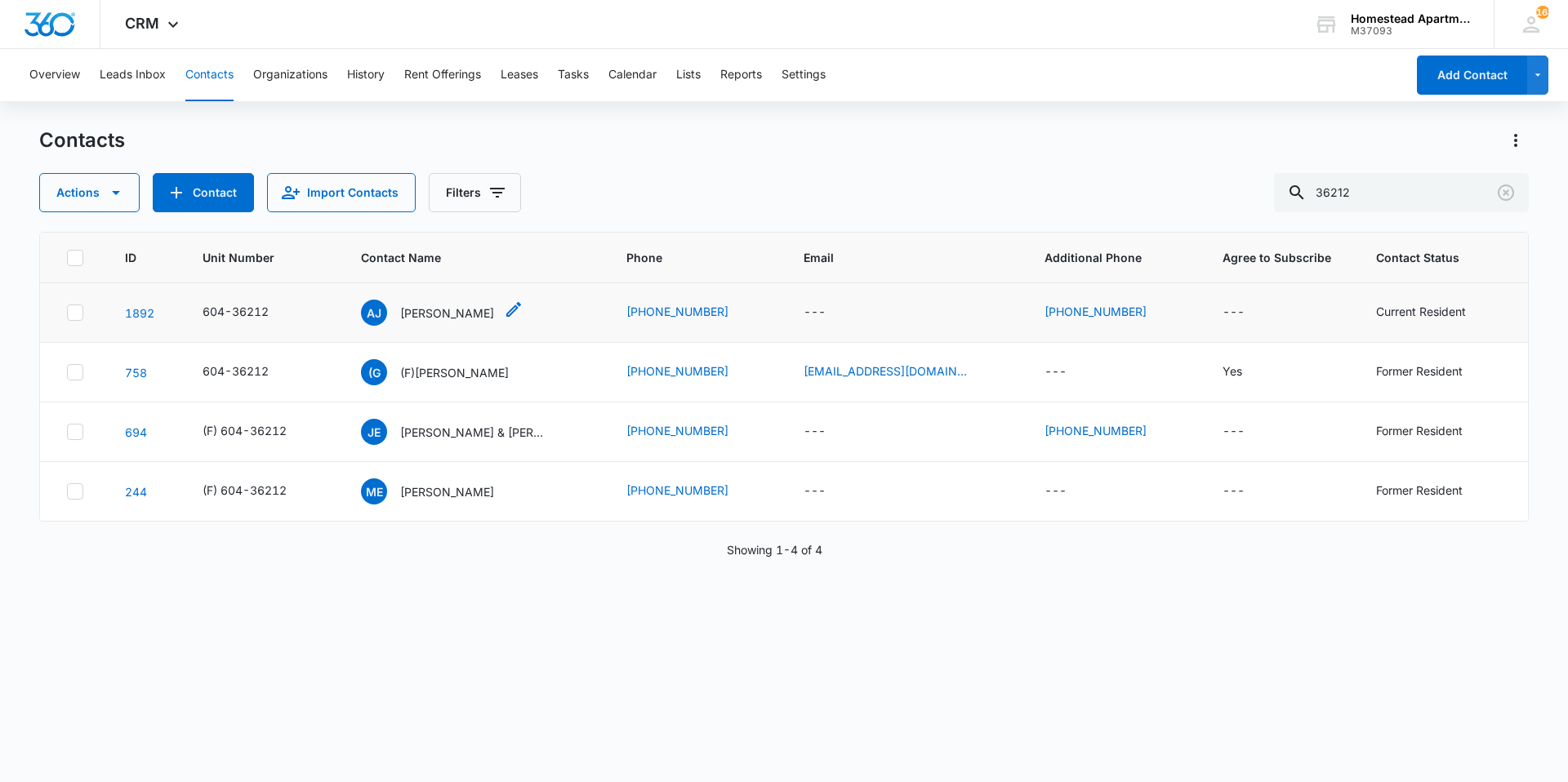
click at [474, 322] on div "[PERSON_NAME] [PERSON_NAME]" at bounding box center [427, 313] width 133 height 26
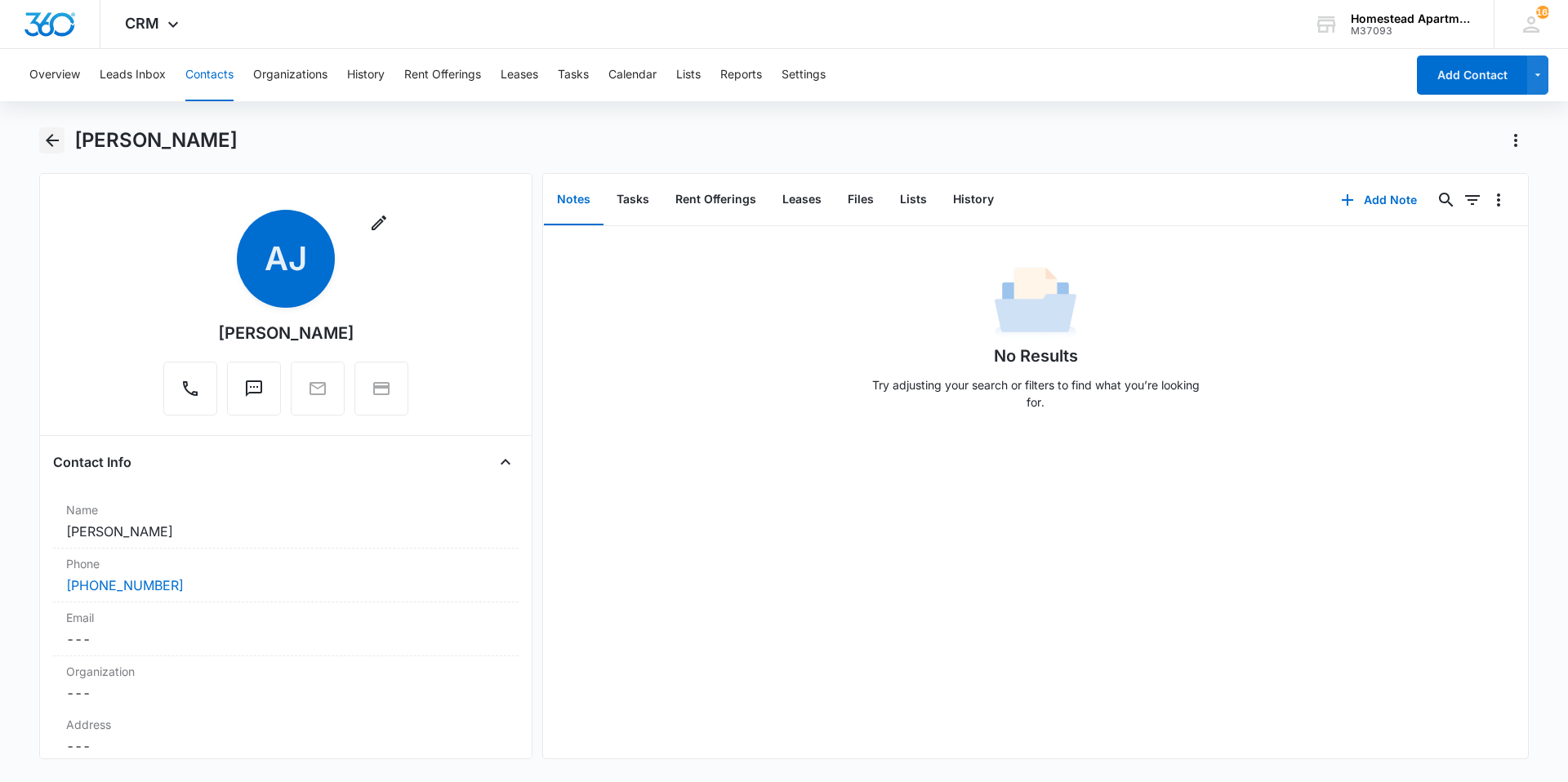
click at [58, 142] on icon "Back" at bounding box center [52, 140] width 20 height 20
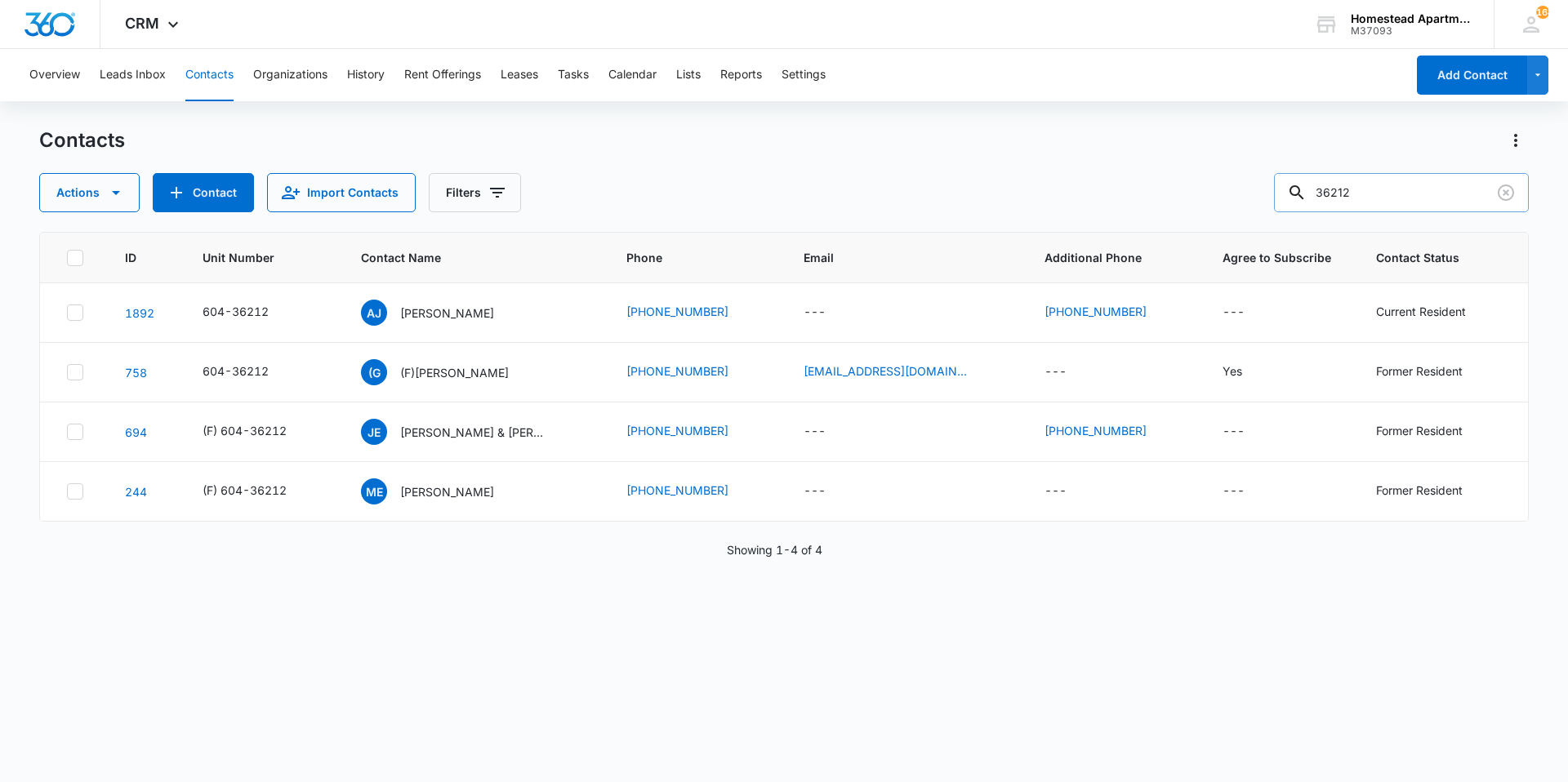
click at [1339, 184] on input "36212" at bounding box center [1401, 192] width 255 height 39
type input "35476"
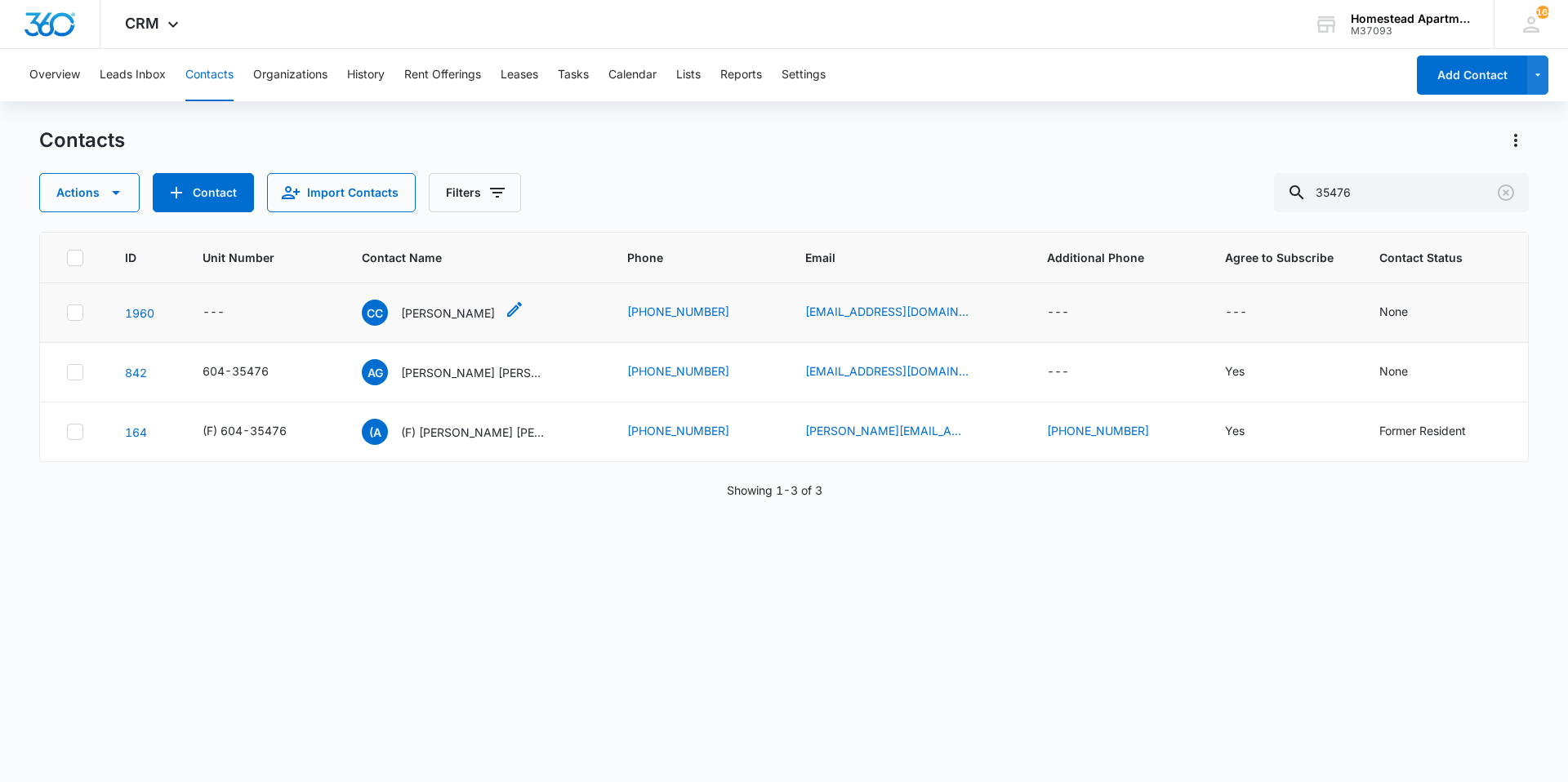
click at [449, 313] on p "[PERSON_NAME]" at bounding box center [448, 313] width 94 height 17
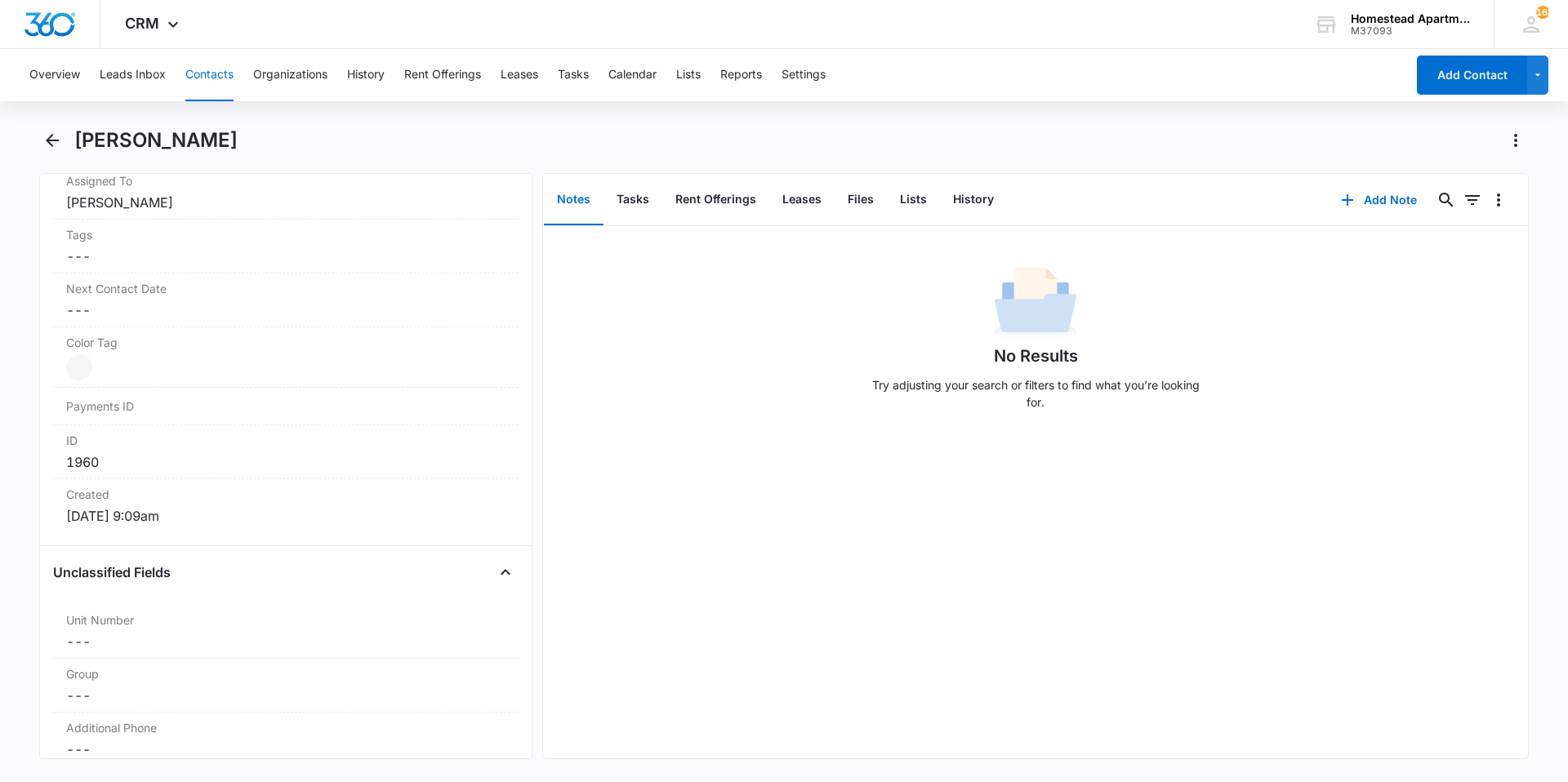
scroll to position [899, 0]
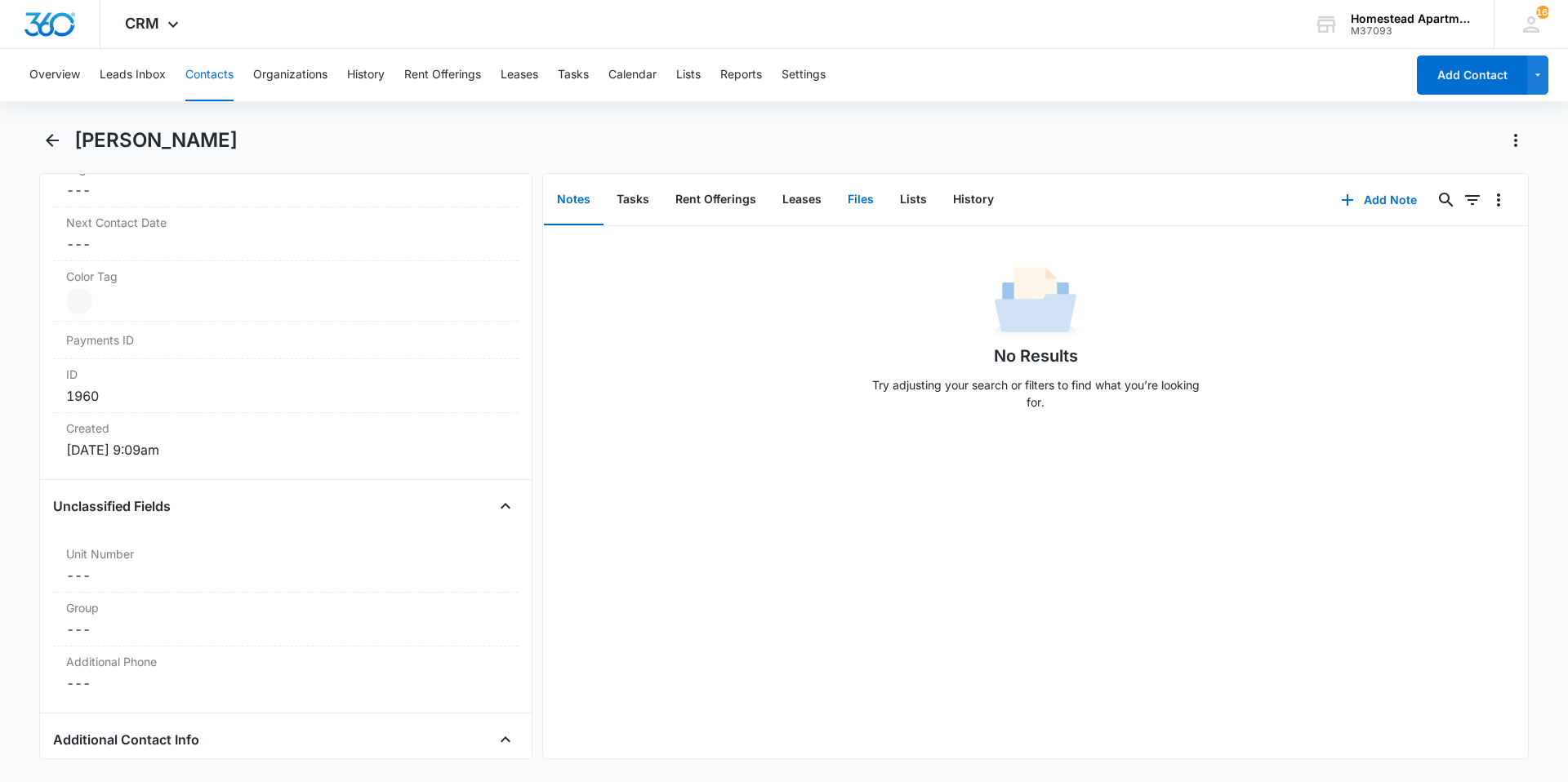
click at [862, 205] on button "Files" at bounding box center [860, 200] width 52 height 50
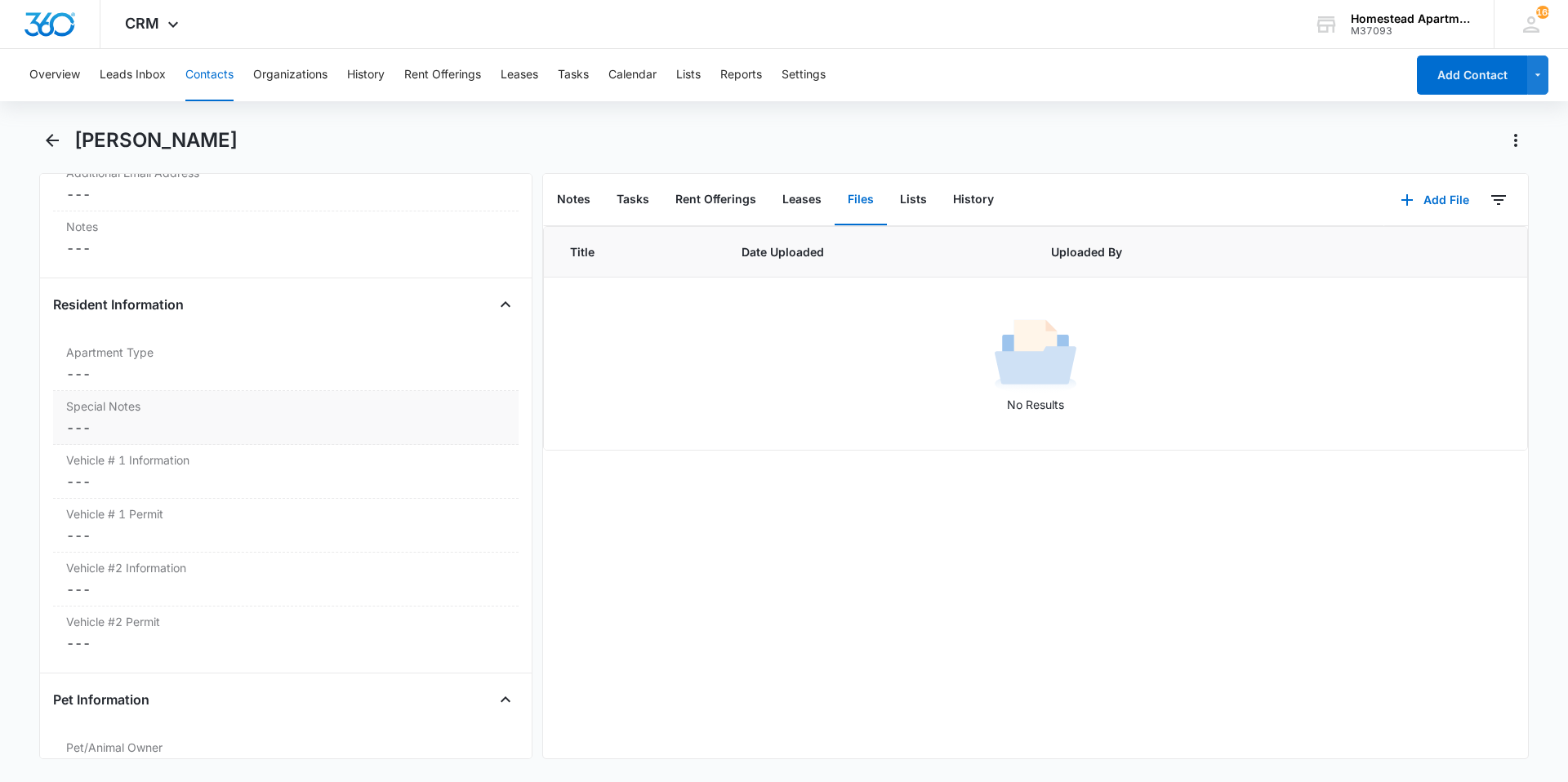
scroll to position [1634, 0]
